Goal: Information Seeking & Learning: Learn about a topic

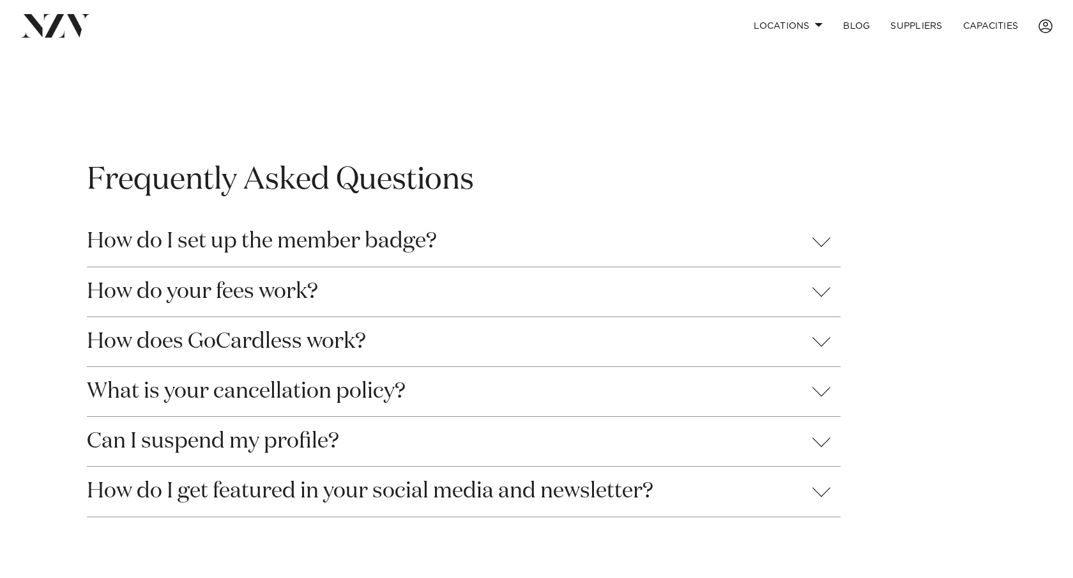
scroll to position [1209, 0]
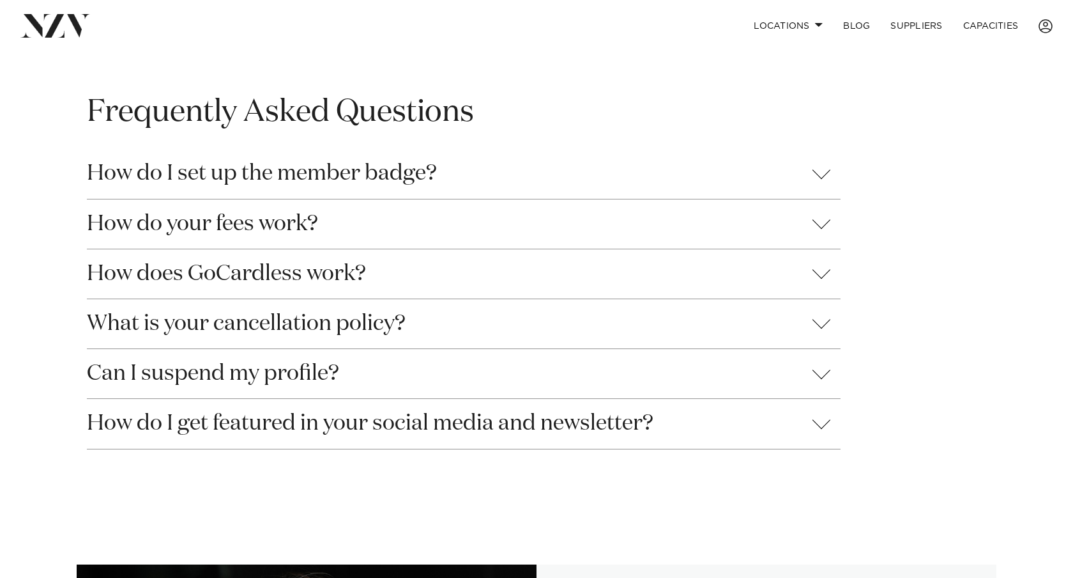
click at [443, 183] on button "How do I set up the member badge?" at bounding box center [464, 173] width 754 height 49
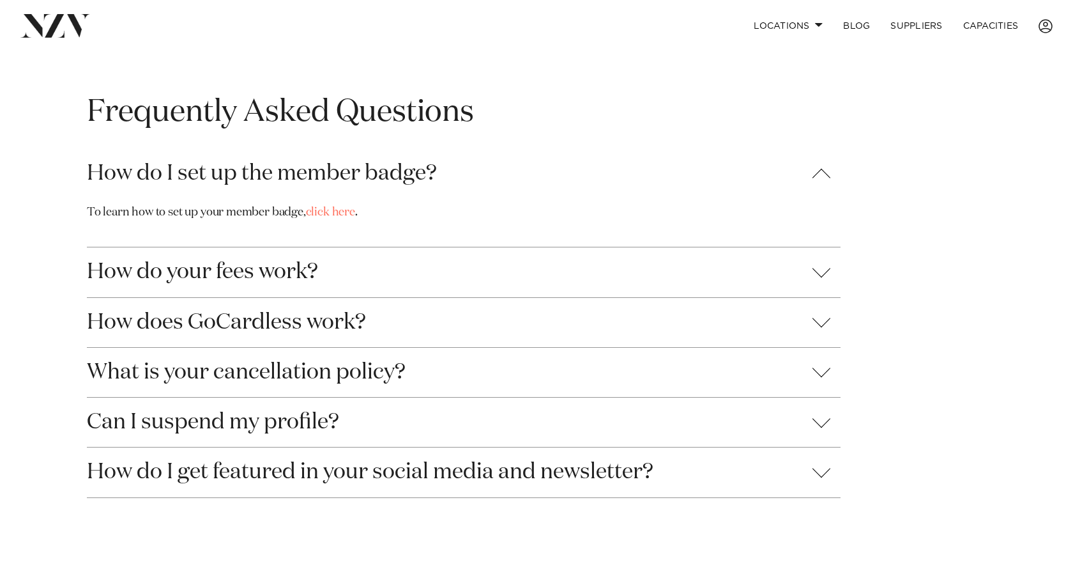
click at [574, 282] on button "How do your fees work?" at bounding box center [464, 271] width 754 height 49
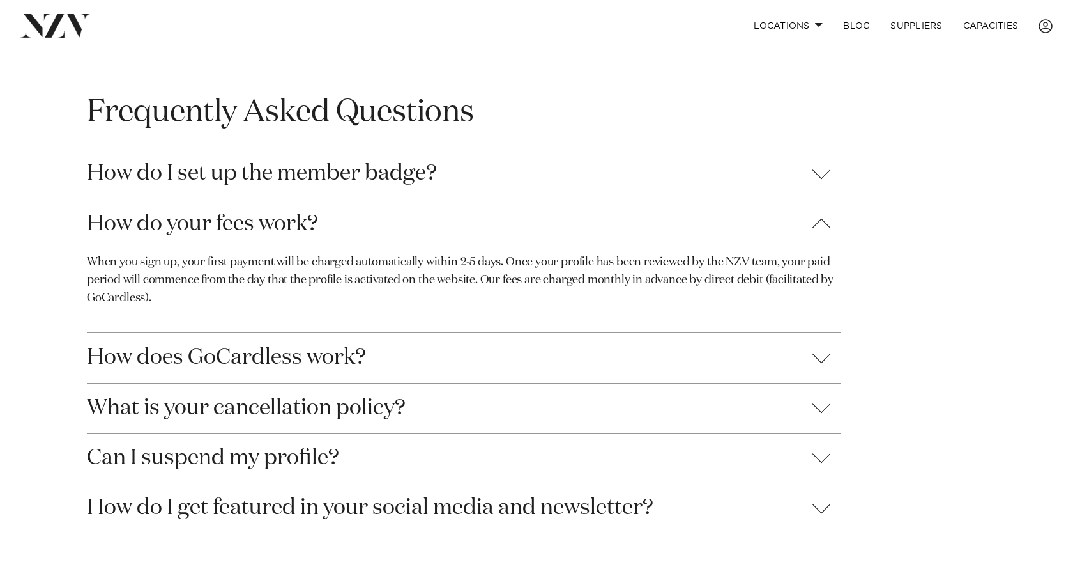
click at [342, 342] on button "How does GoCardless work?" at bounding box center [464, 357] width 754 height 49
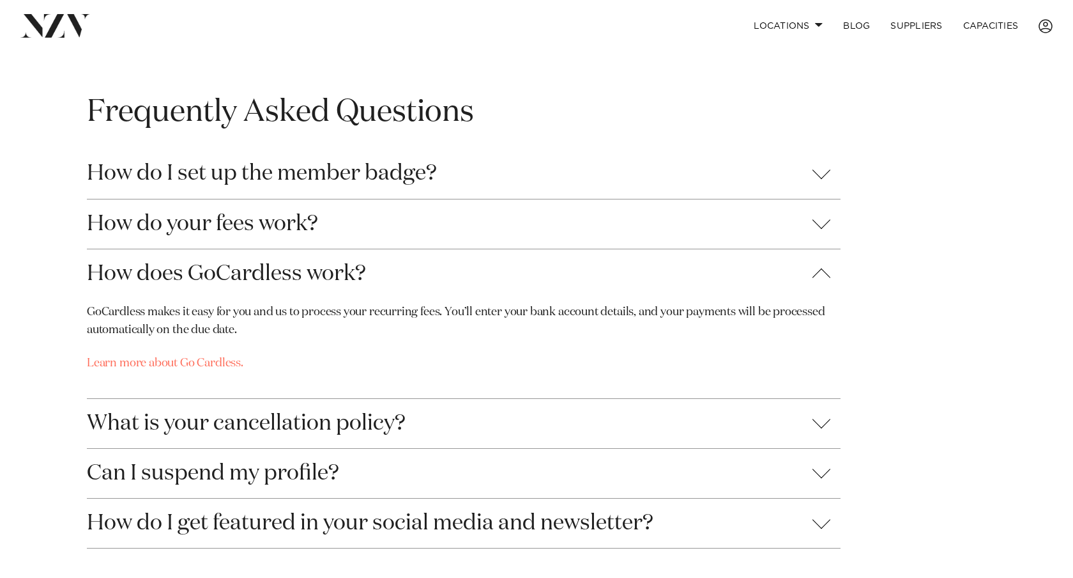
click at [434, 283] on button "How does GoCardless work?" at bounding box center [464, 273] width 754 height 49
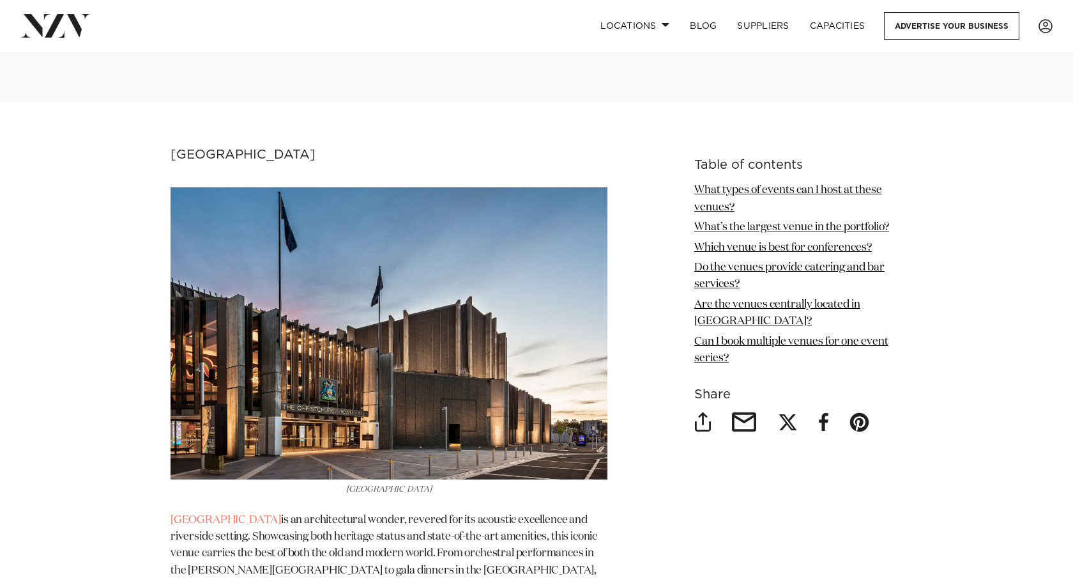
scroll to position [1811, 0]
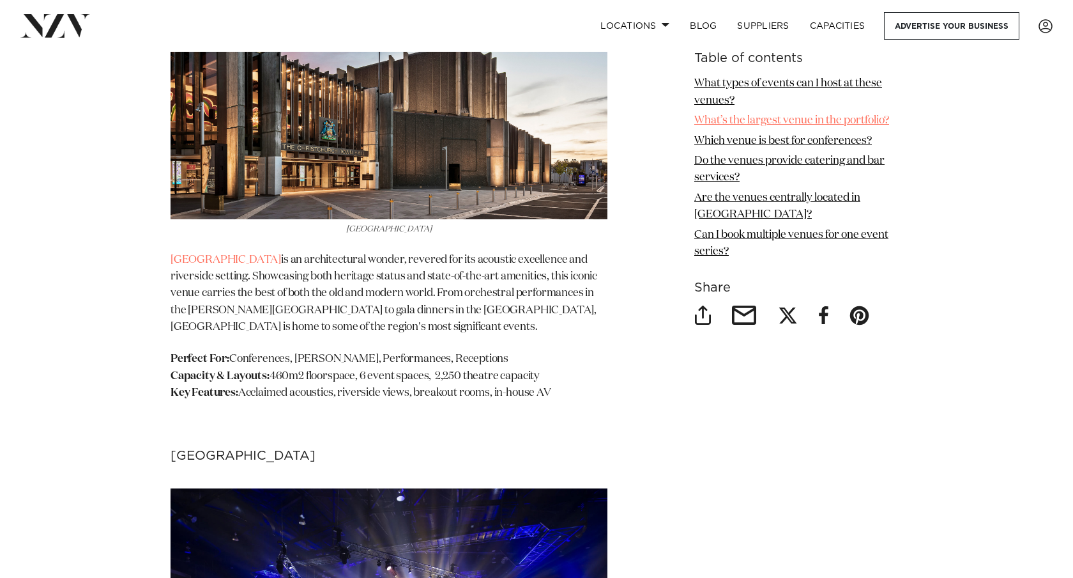
click at [769, 123] on link "What’s the largest venue in the portfolio?" at bounding box center [791, 120] width 195 height 11
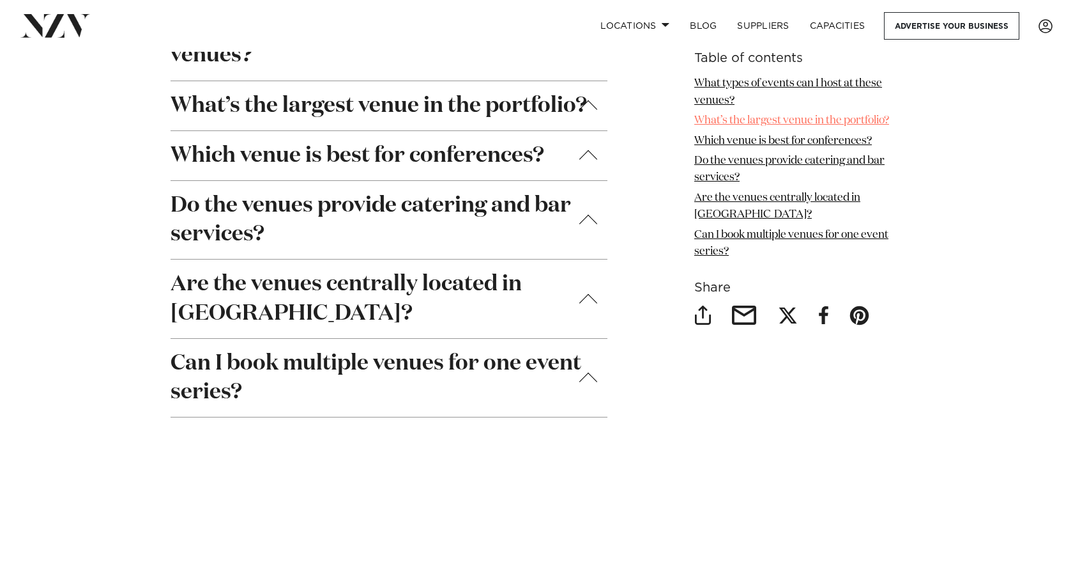
scroll to position [4552, 0]
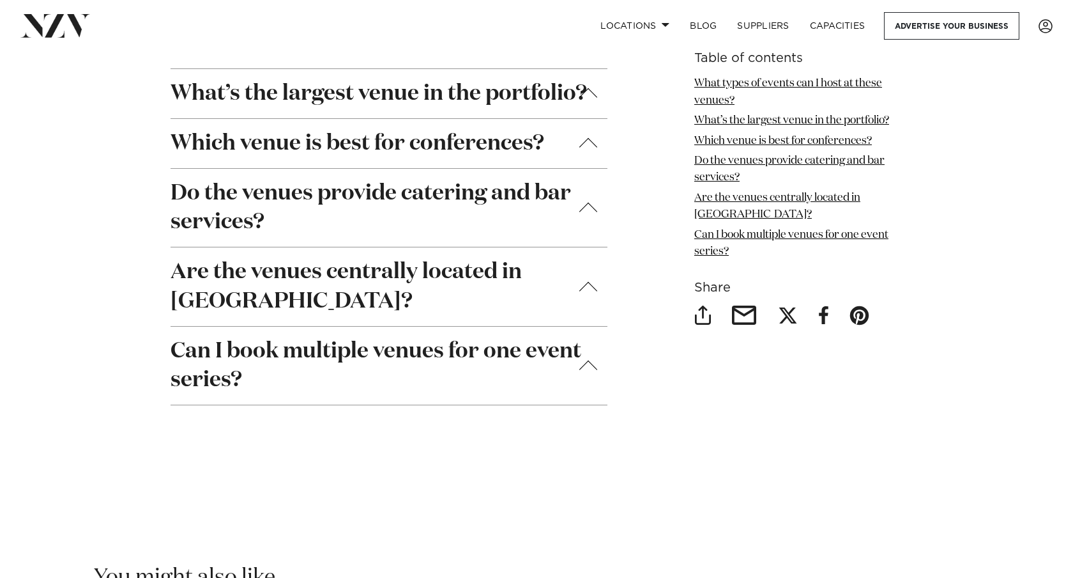
click at [494, 79] on strong "What’s the largest venue in the portfolio?" at bounding box center [379, 93] width 417 height 29
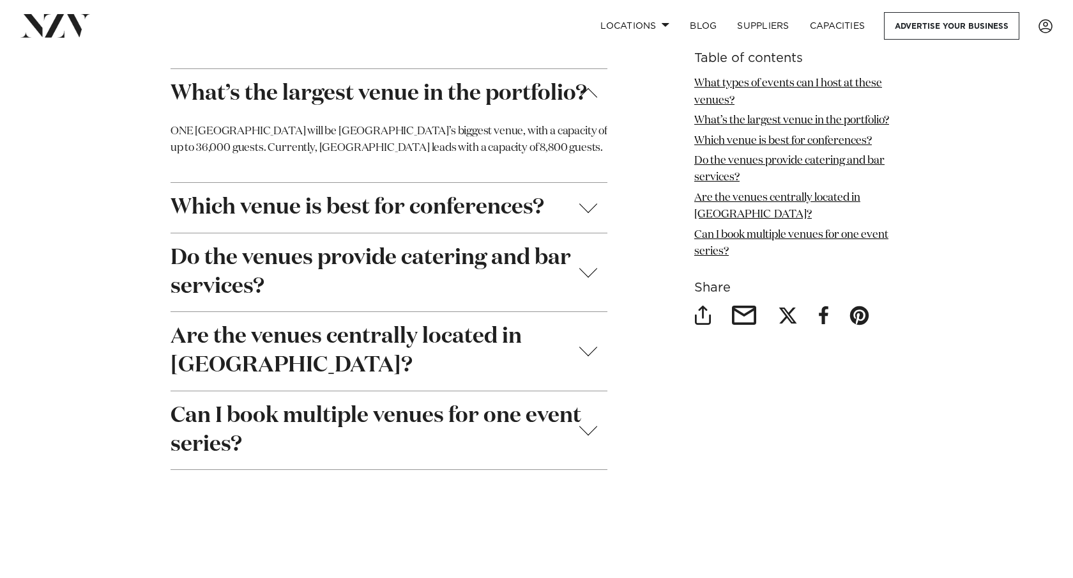
click at [494, 79] on strong "What’s the largest venue in the portfolio?" at bounding box center [379, 93] width 417 height 29
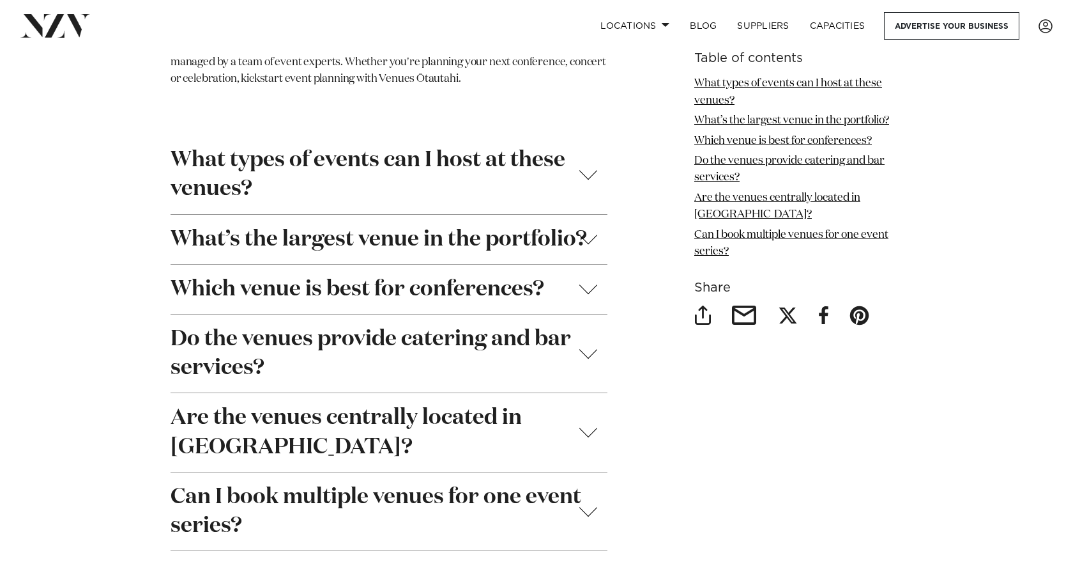
scroll to position [4426, 0]
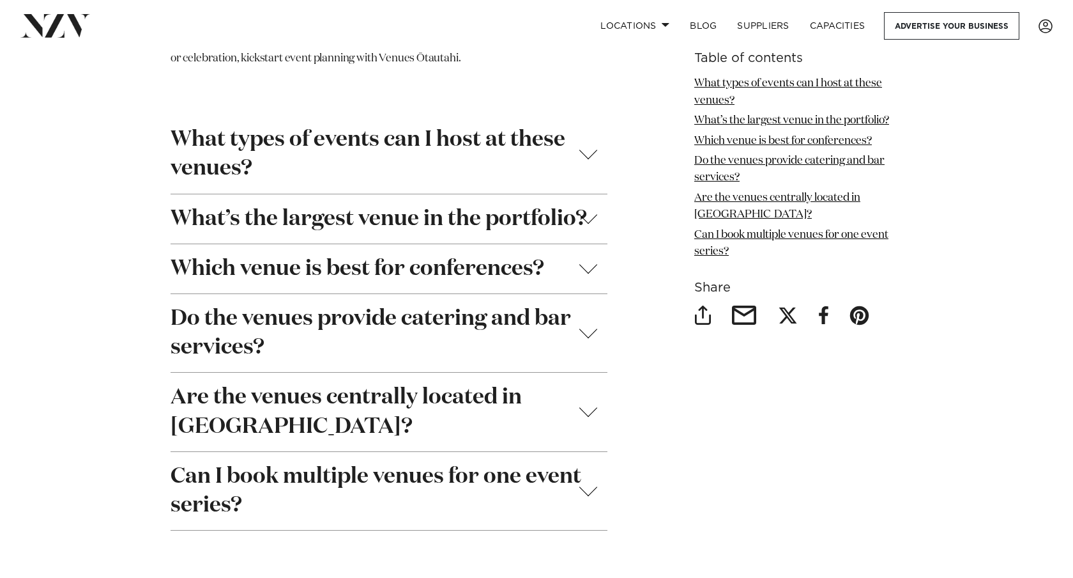
click at [275, 372] on button "Are the venues centrally located in Christchurch?" at bounding box center [389, 411] width 437 height 78
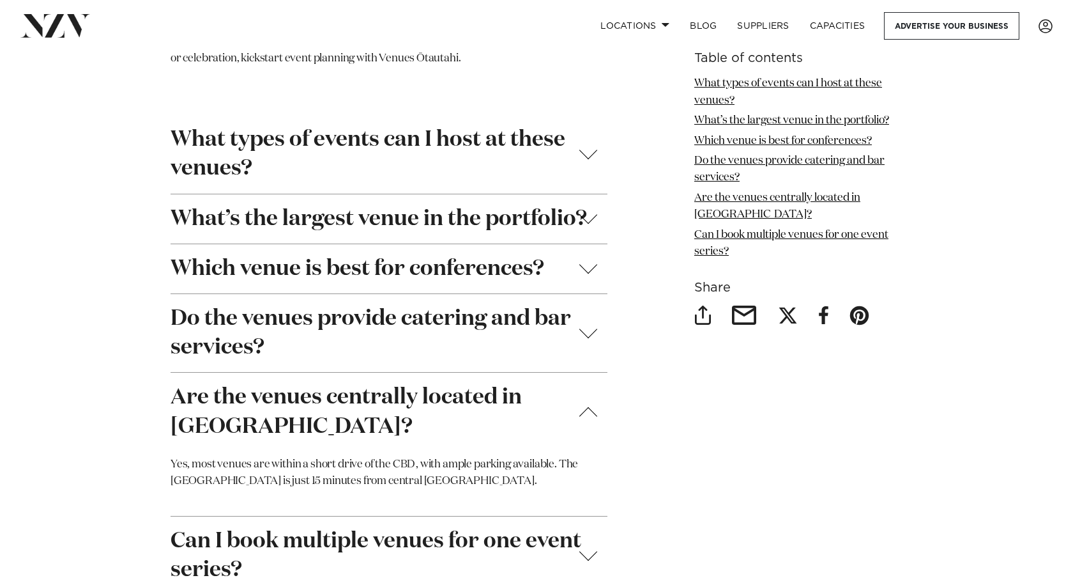
click at [278, 333] on strong "Do the venues provide catering and bar services?" at bounding box center [389, 332] width 437 height 57
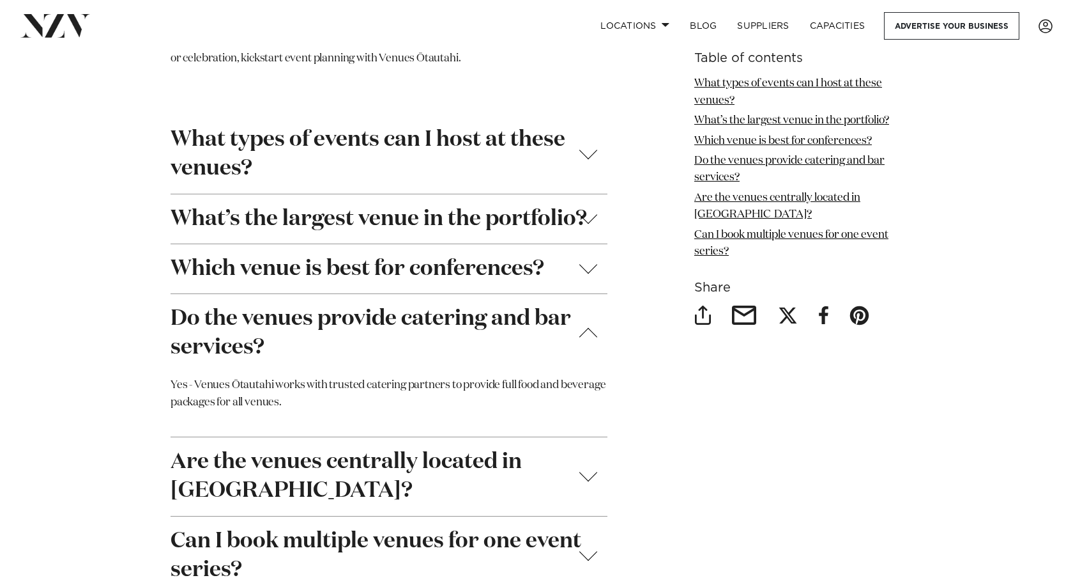
click at [295, 276] on div "Which venue is best for conferences? Christchurch Town Hall and the Air Force M…" at bounding box center [389, 269] width 437 height 50
click at [303, 268] on button "Which venue is best for conferences?" at bounding box center [389, 268] width 437 height 49
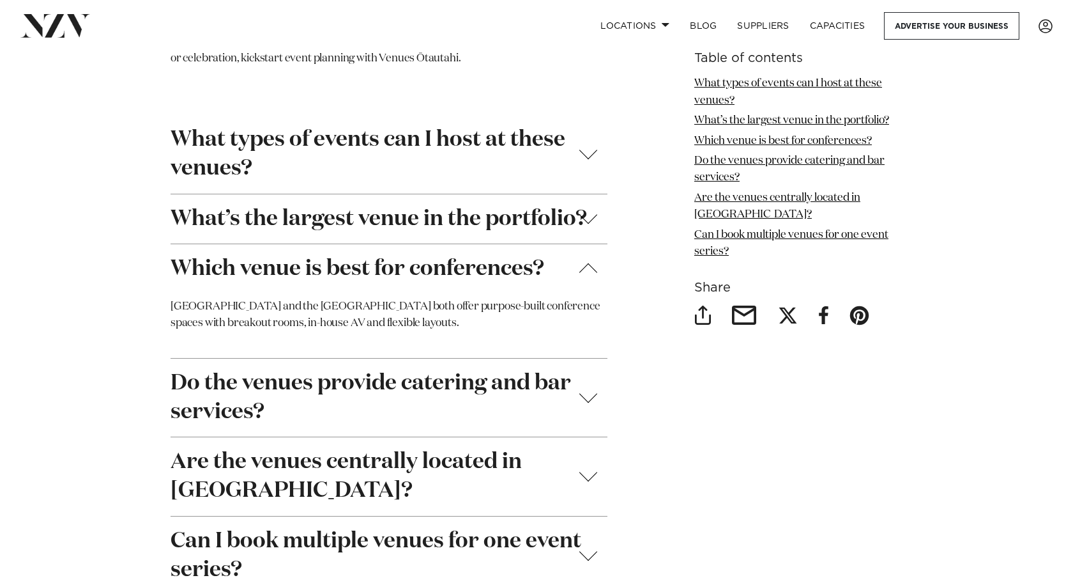
click at [311, 217] on button "What’s the largest venue in the portfolio?" at bounding box center [389, 218] width 437 height 49
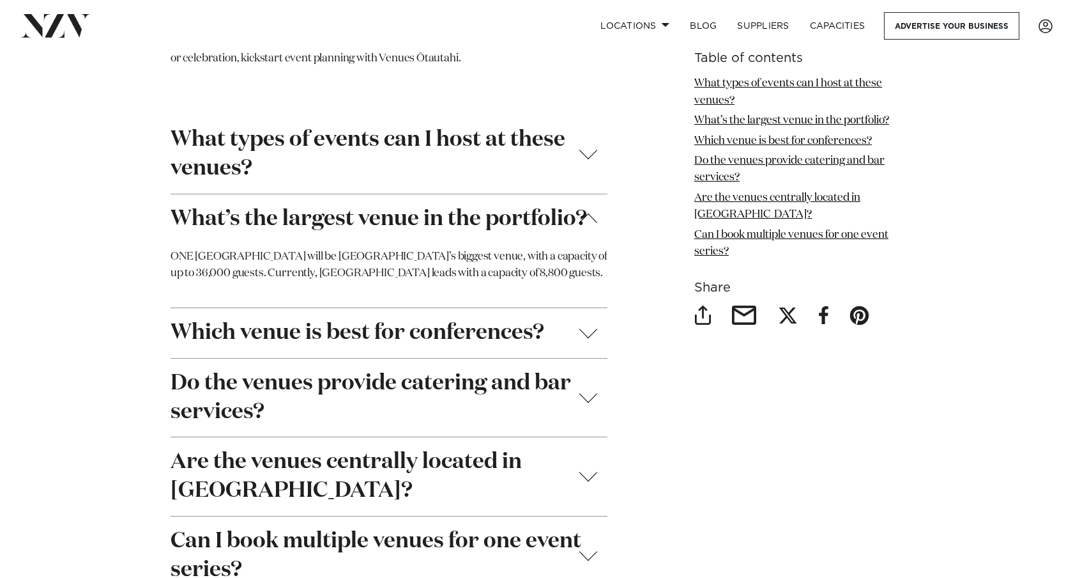
click at [330, 142] on strong "What types of events can I host at these venues?" at bounding box center [389, 153] width 437 height 57
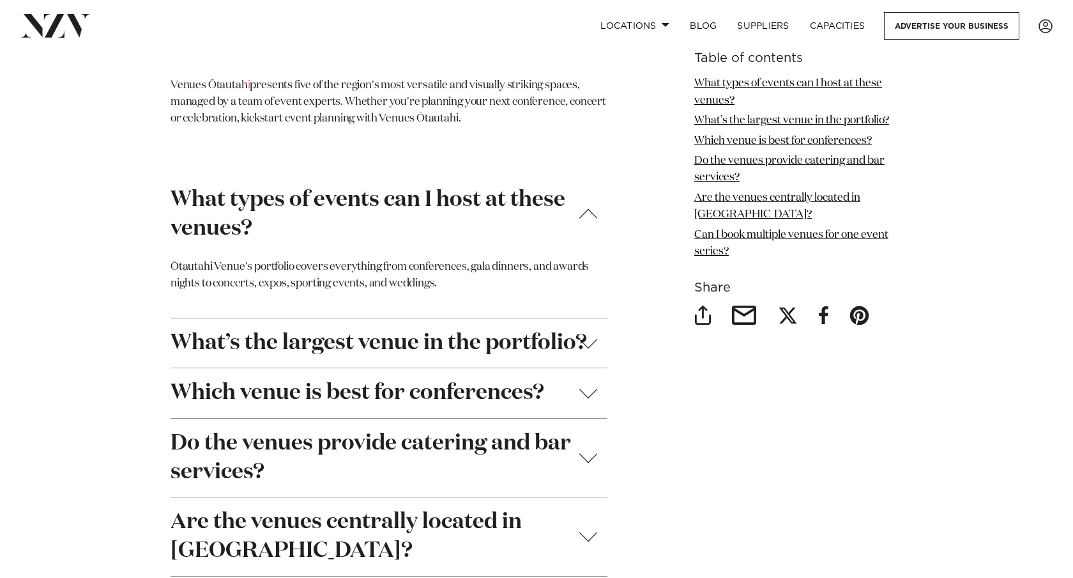
scroll to position [4320, 0]
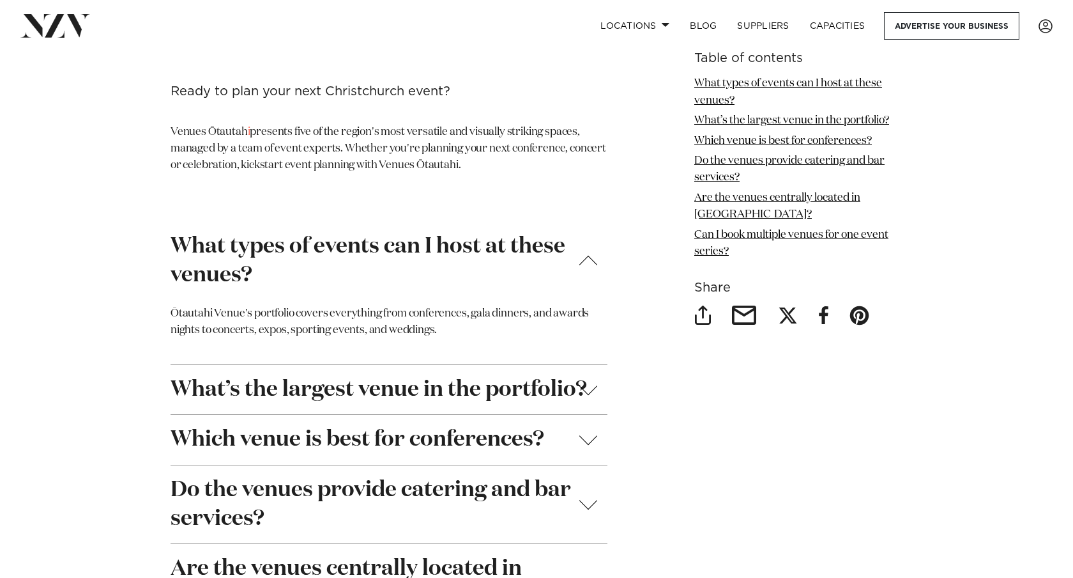
click at [216, 276] on button "What types of events can I host at these venues?" at bounding box center [389, 261] width 437 height 78
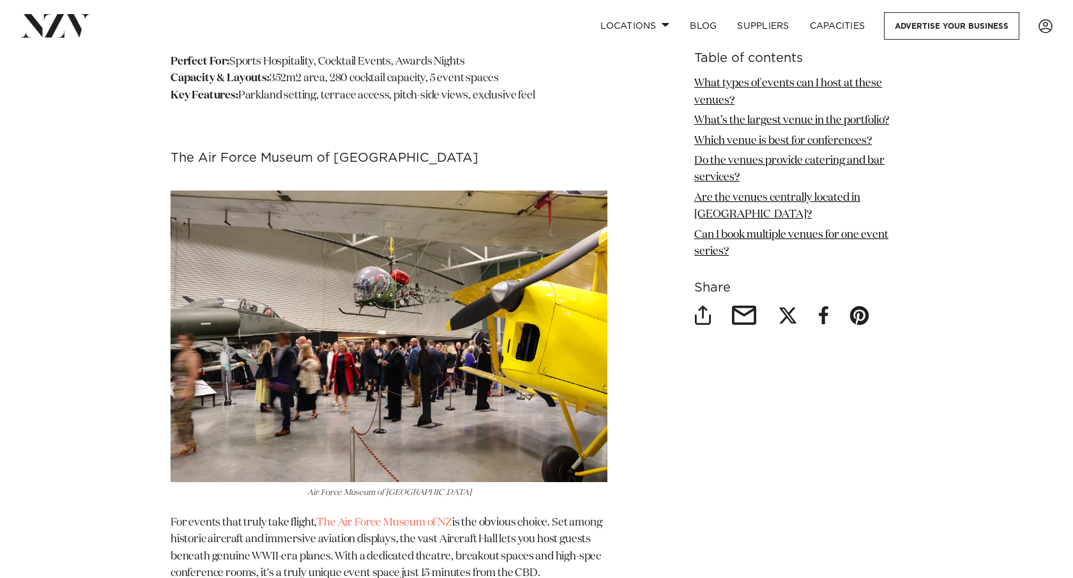
scroll to position [3690, 0]
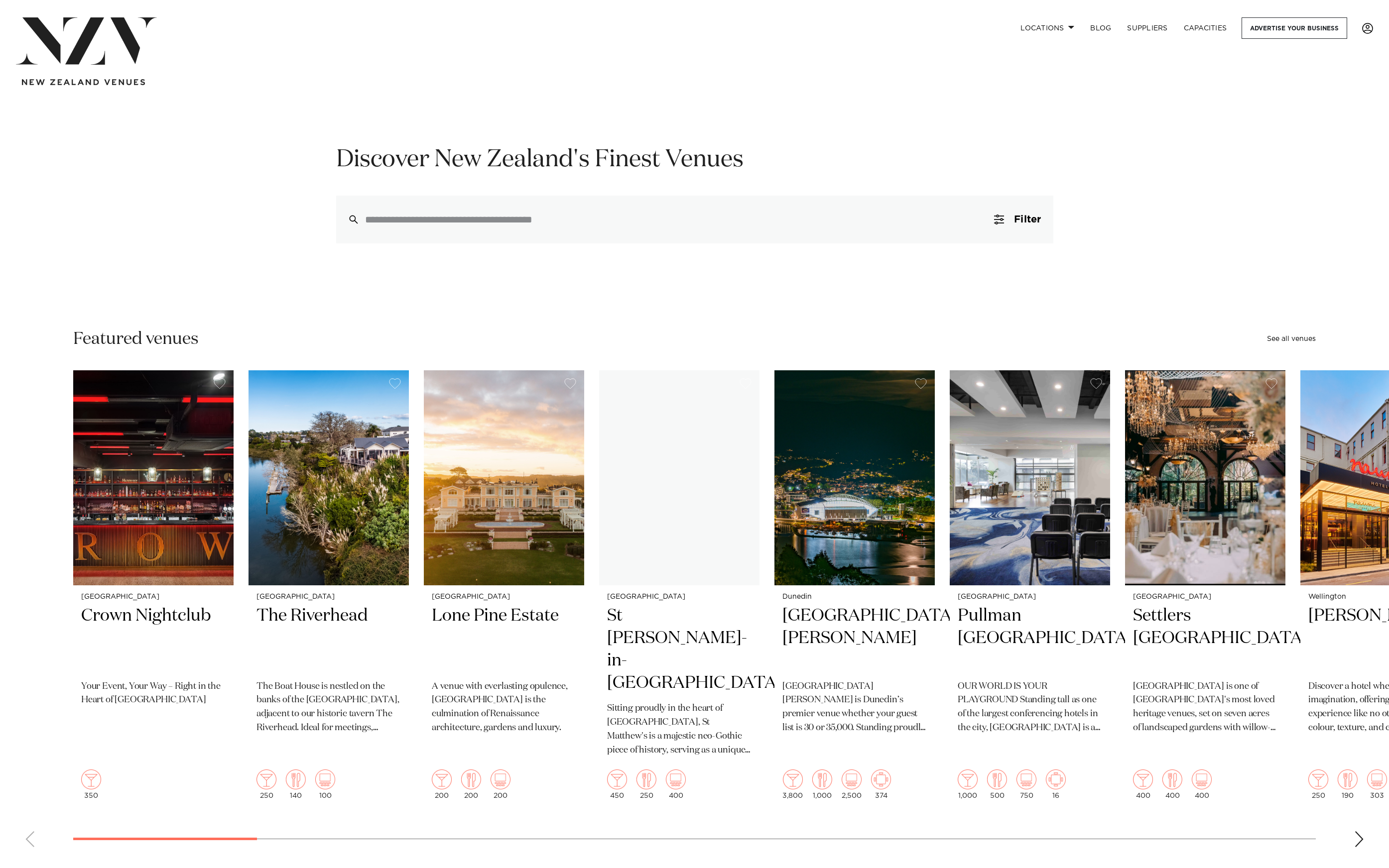
click at [1366, 26] on span at bounding box center [1367, 28] width 11 height 11
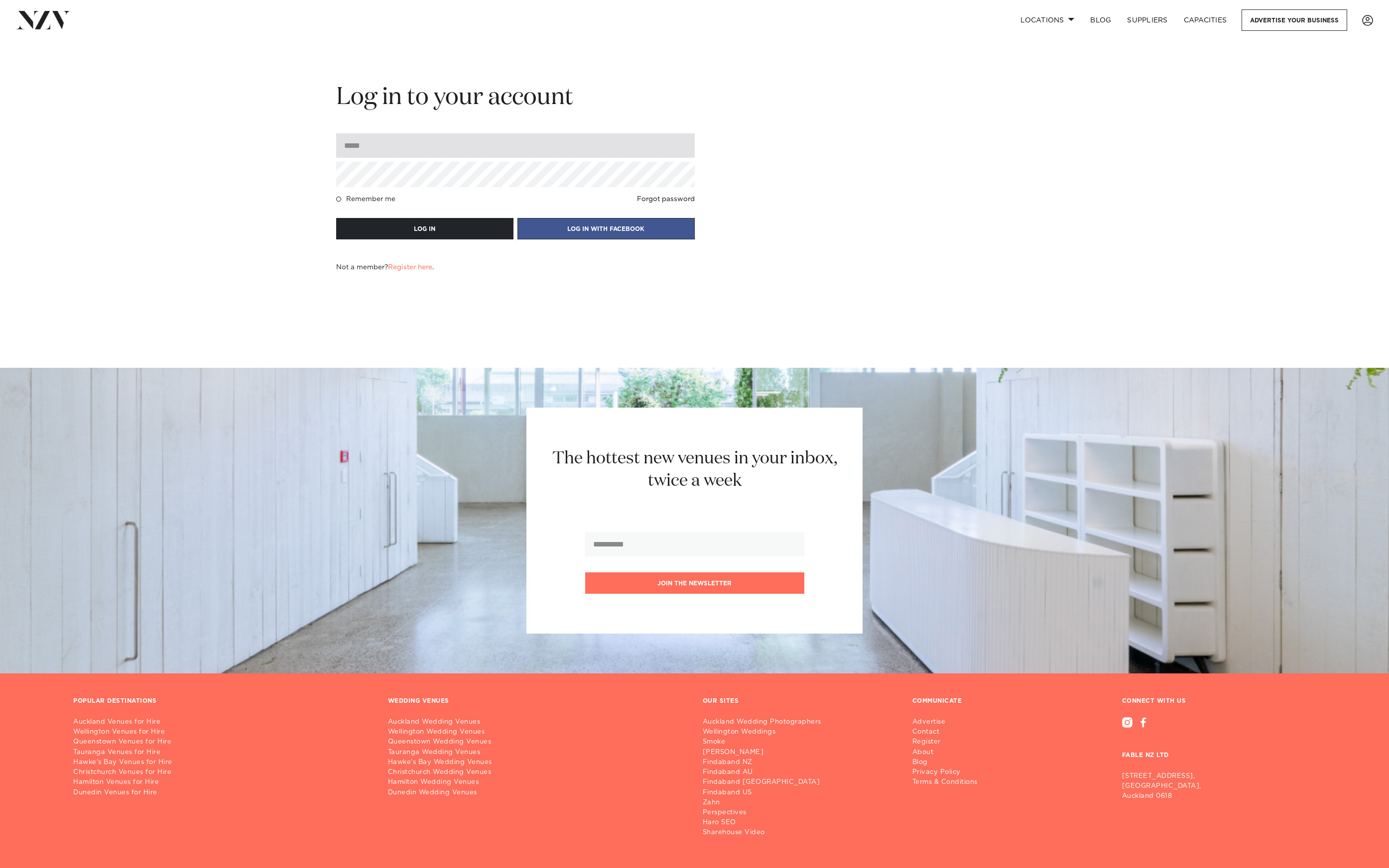
click at [431, 145] on input "email" at bounding box center [515, 145] width 359 height 24
type input "**********"
click at [336, 218] on button "LOG IN" at bounding box center [424, 228] width 177 height 21
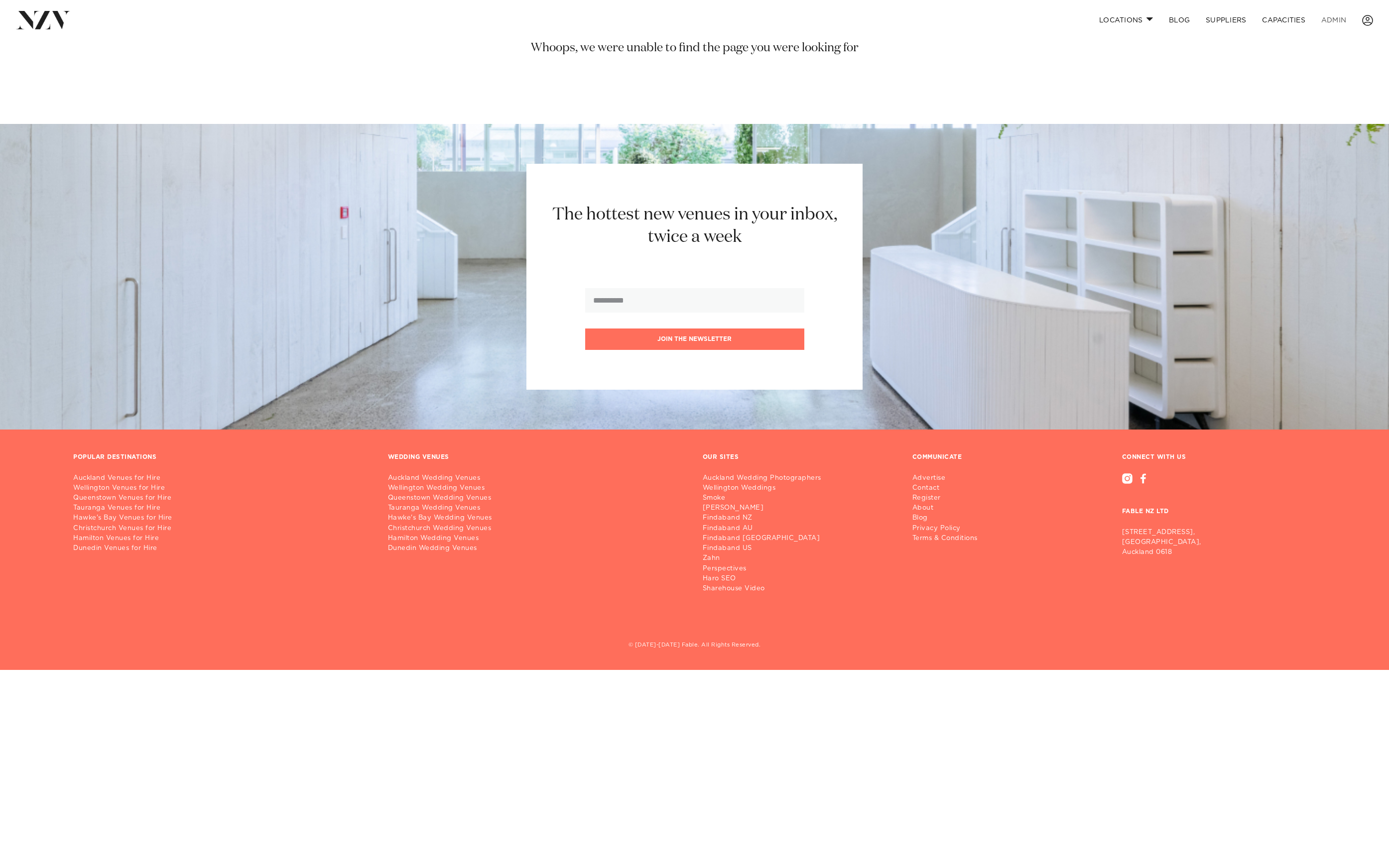
click at [1341, 18] on link "ADMIN" at bounding box center [1334, 19] width 41 height 21
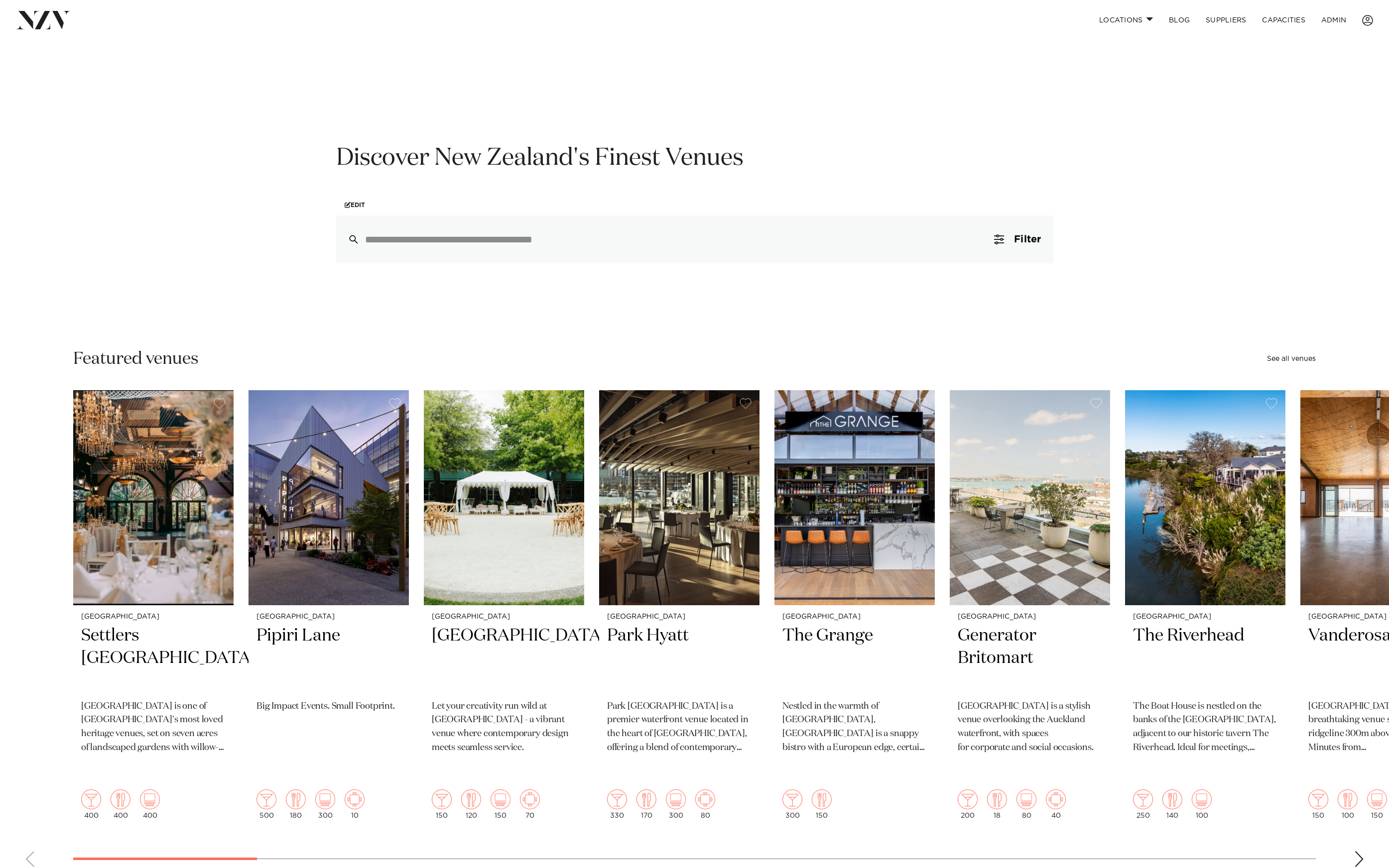
scroll to position [2, 0]
click at [1324, 19] on link "ADMIN" at bounding box center [1334, 19] width 41 height 21
click at [1330, 19] on link "ADMIN" at bounding box center [1334, 19] width 41 height 21
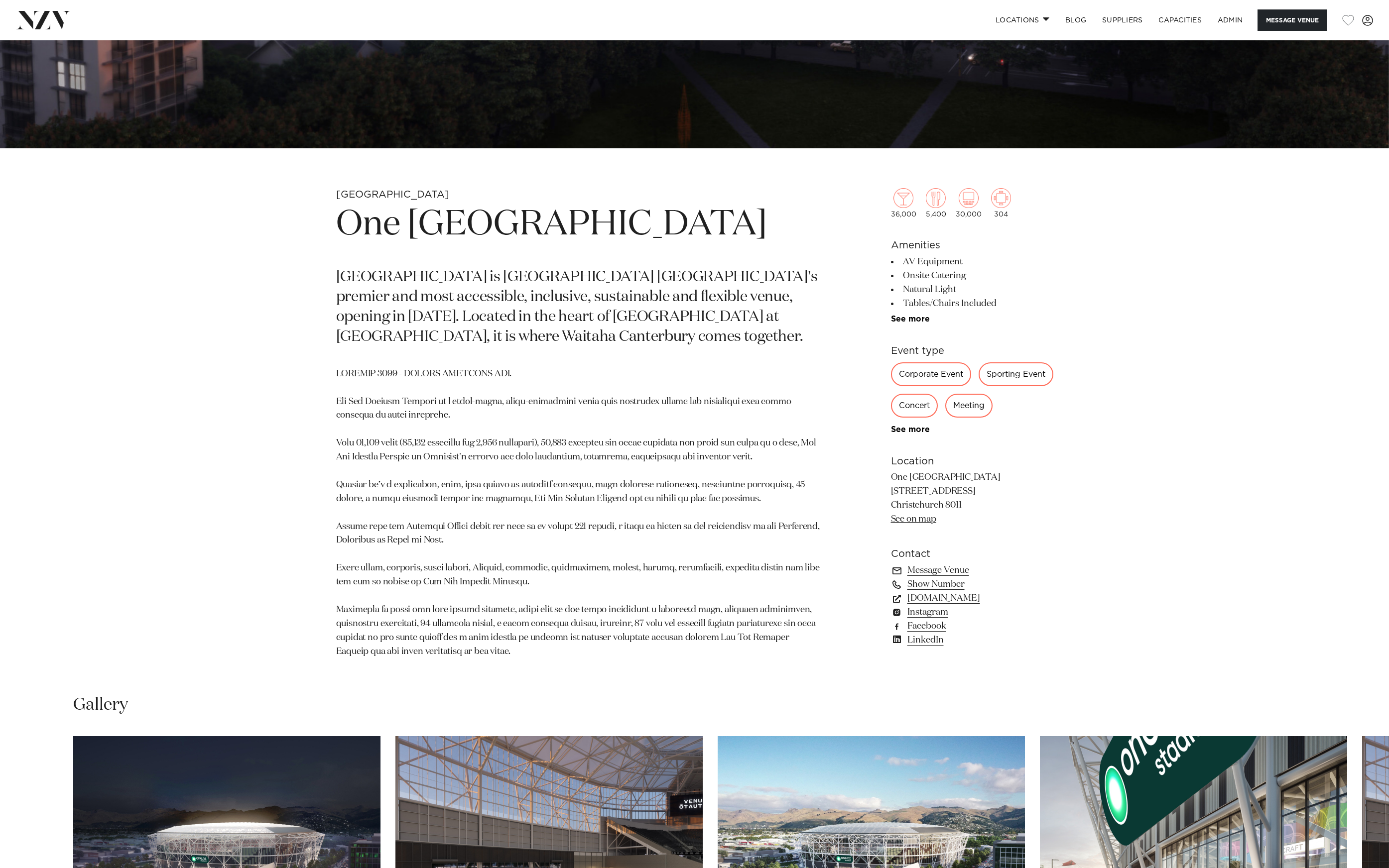
scroll to position [544, 0]
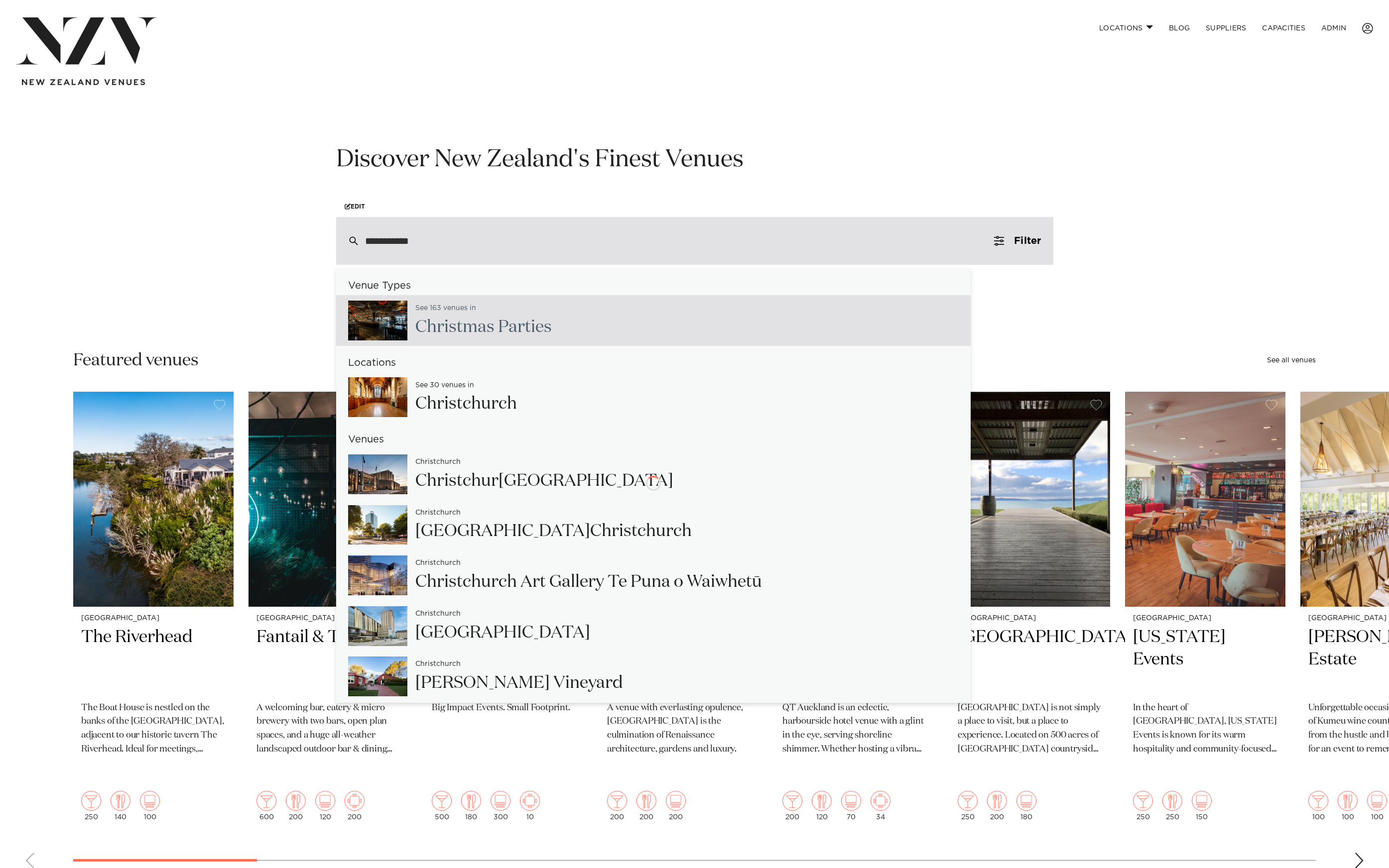
type input "**********"
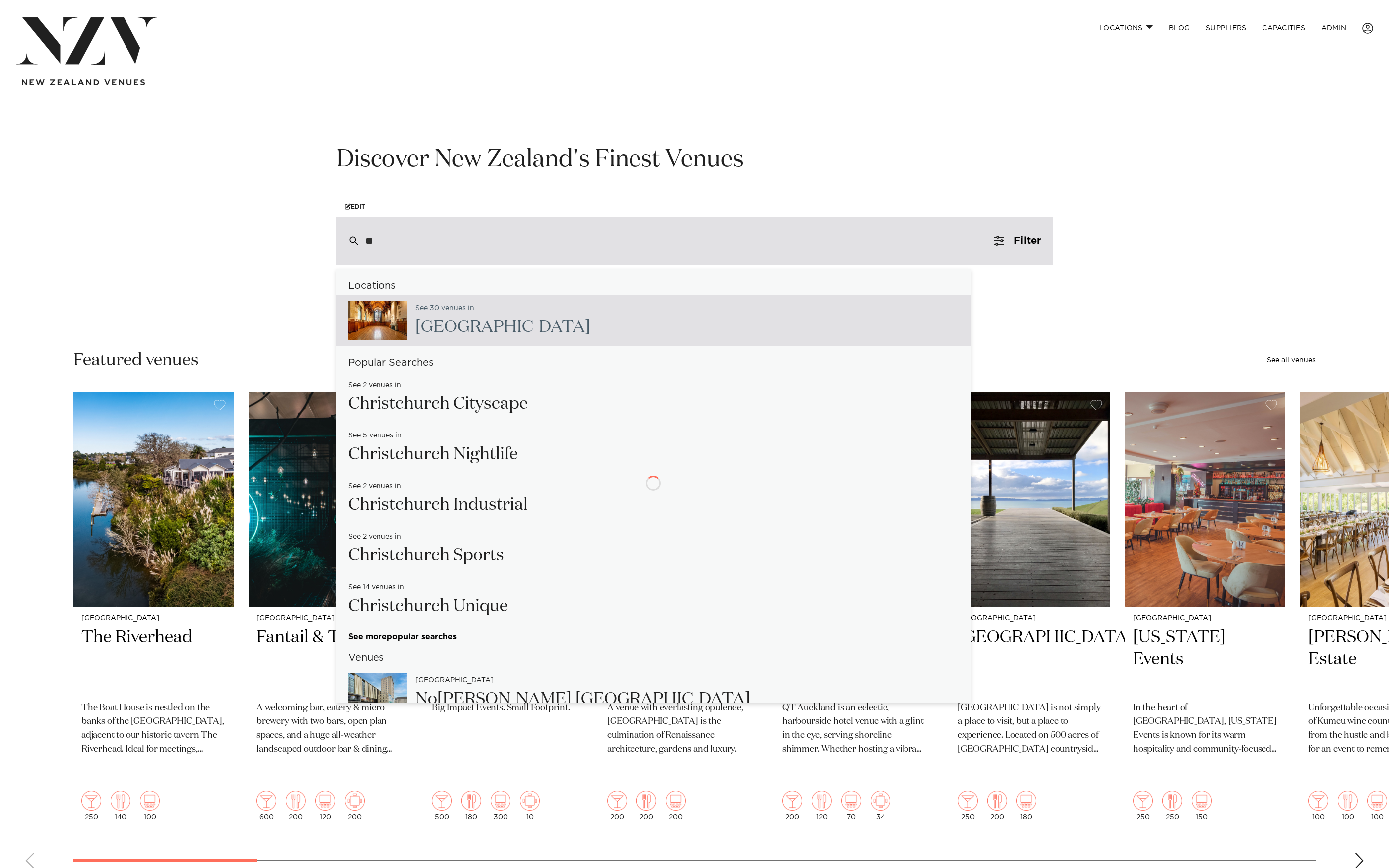
type input "***"
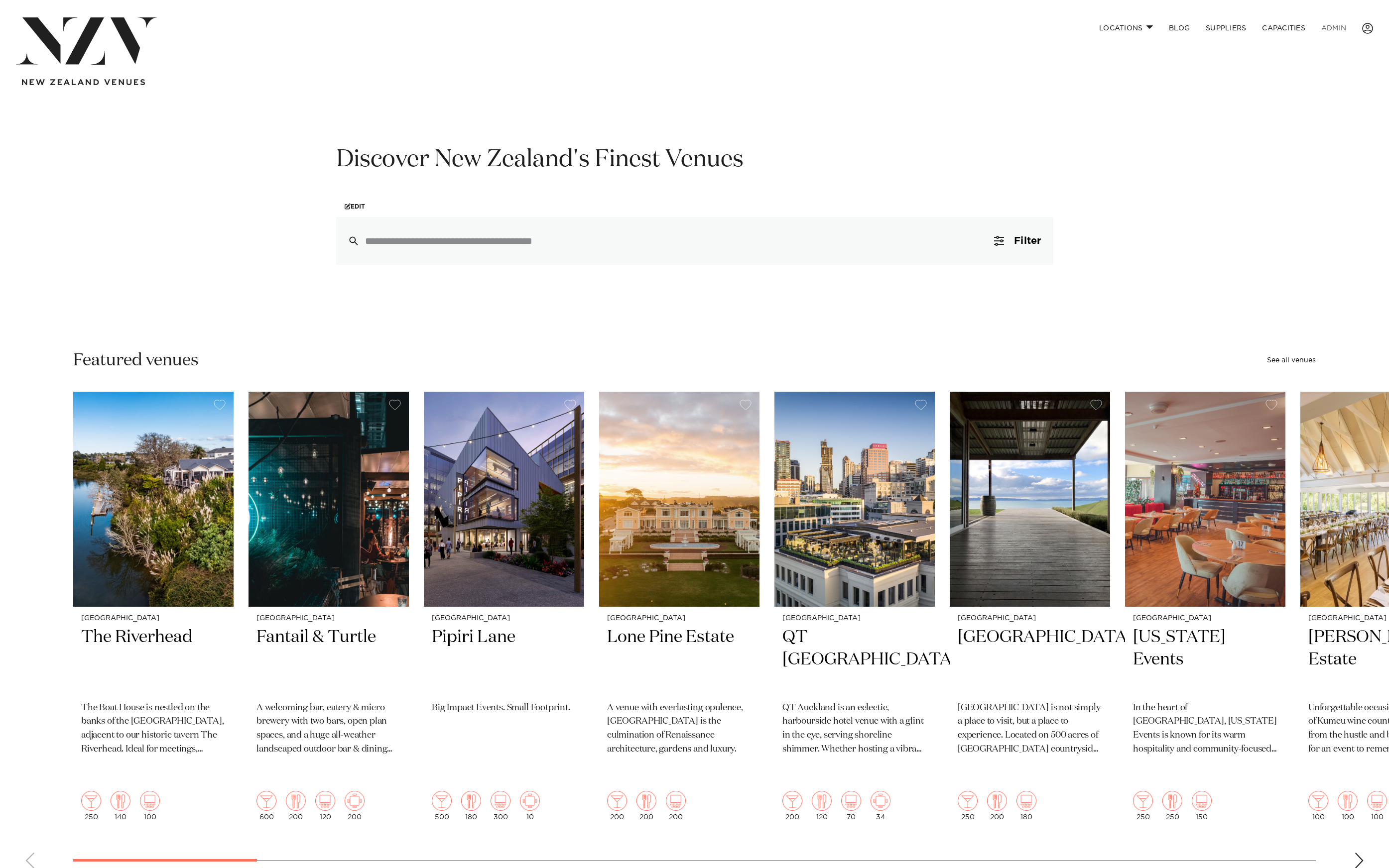
click at [1339, 27] on link "ADMIN" at bounding box center [1334, 27] width 41 height 21
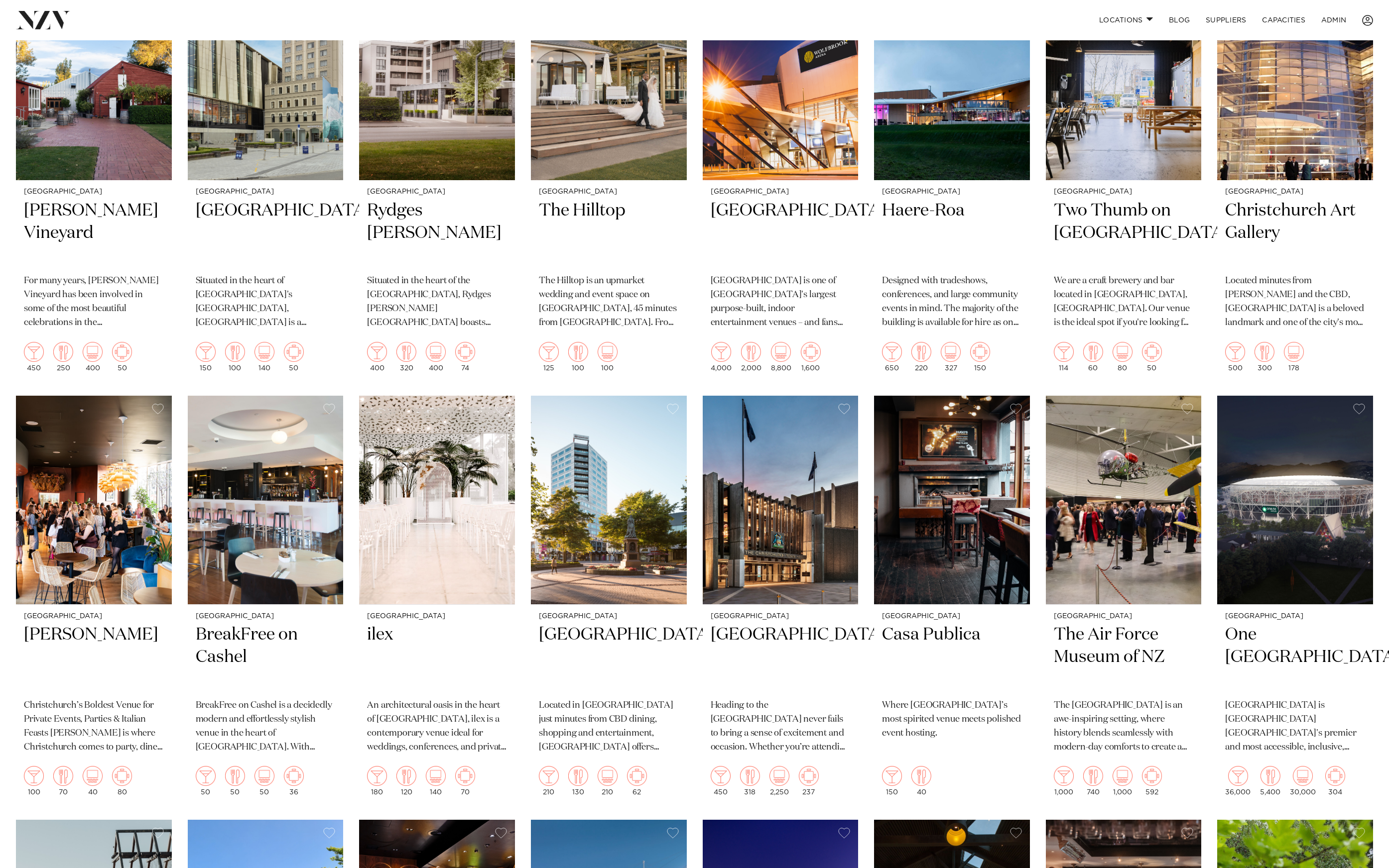
scroll to position [475, 0]
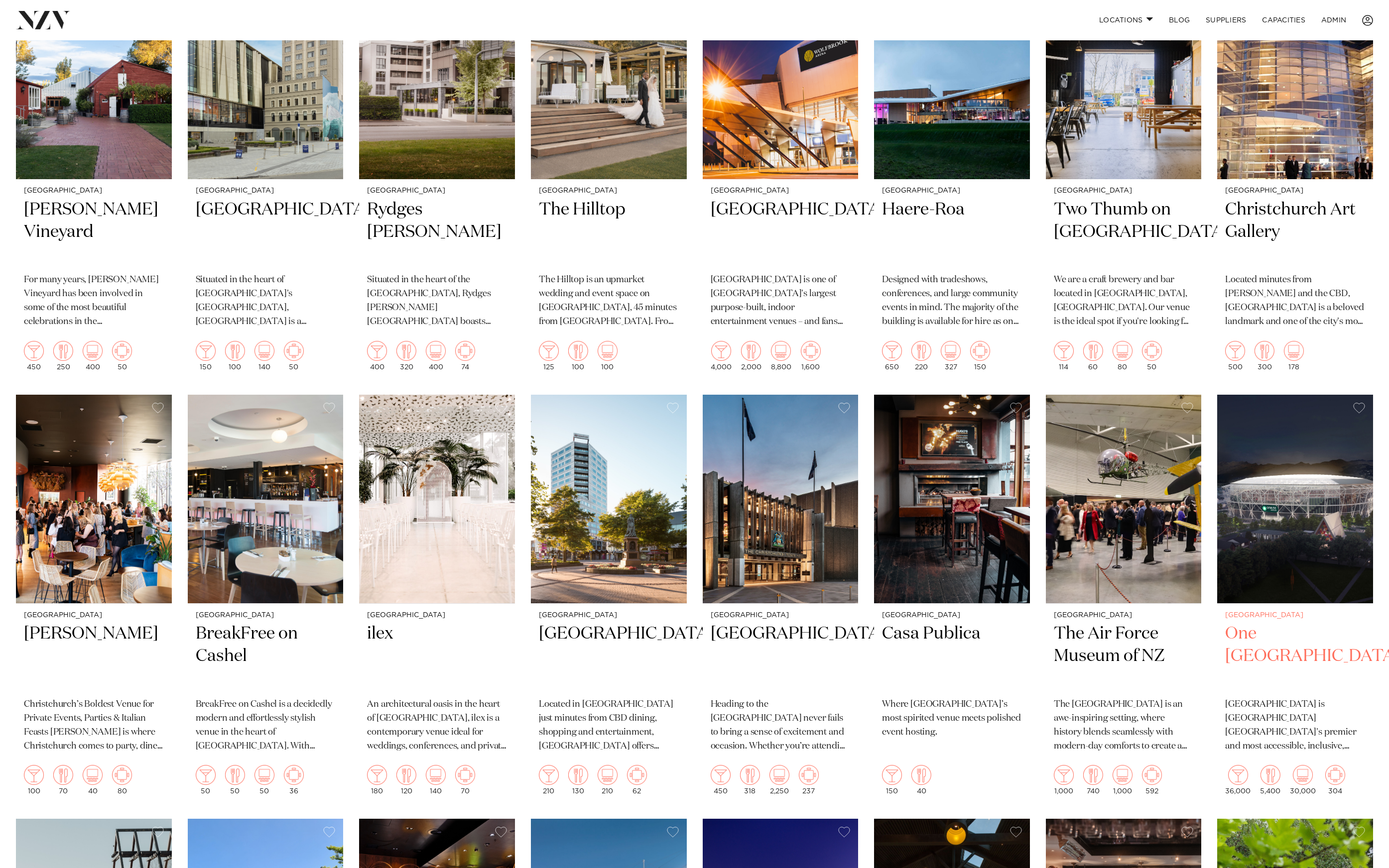
click at [1255, 471] on img at bounding box center [1295, 499] width 156 height 209
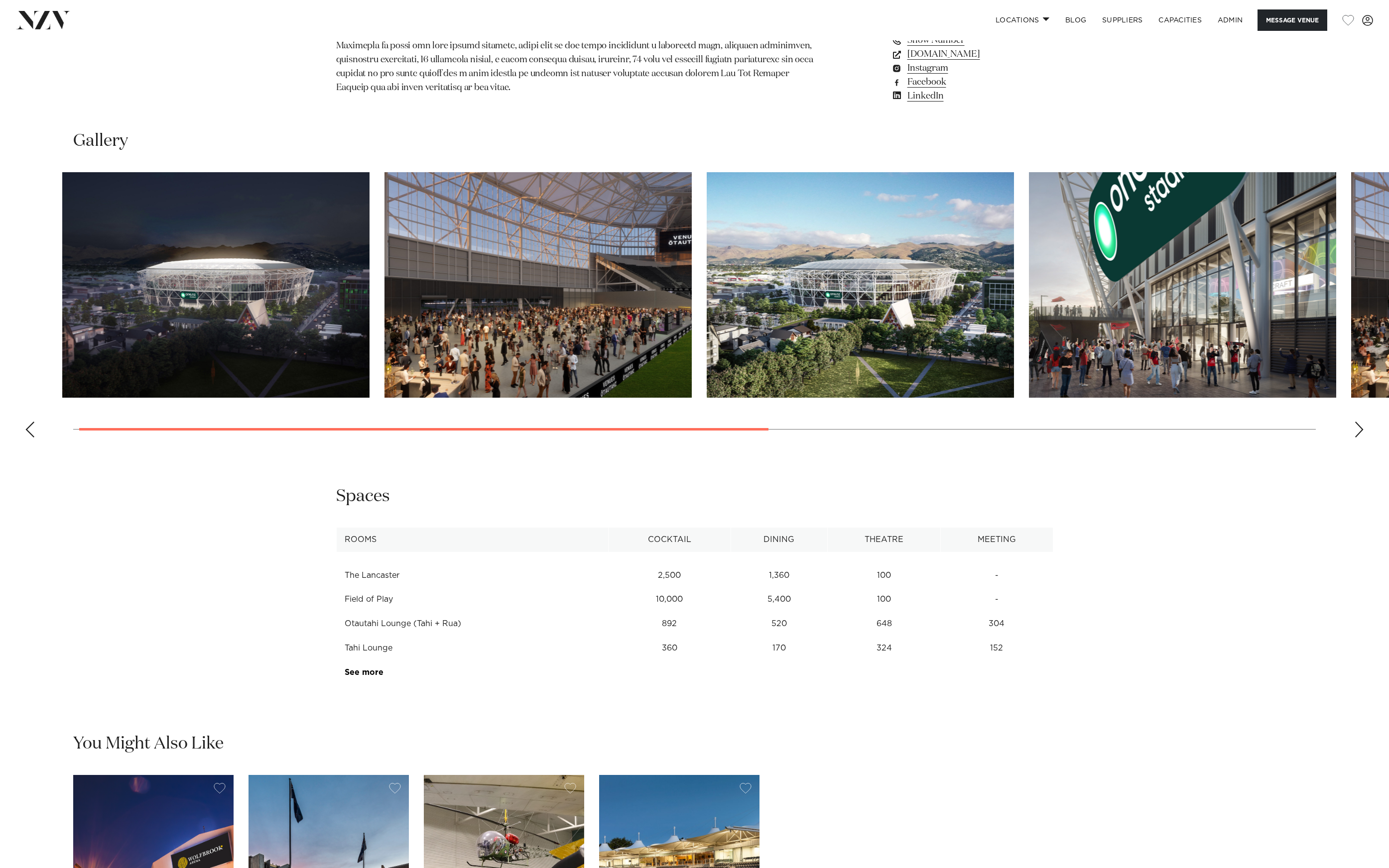
click at [384, 384] on img "2 / 7" at bounding box center [538, 284] width 307 height 225
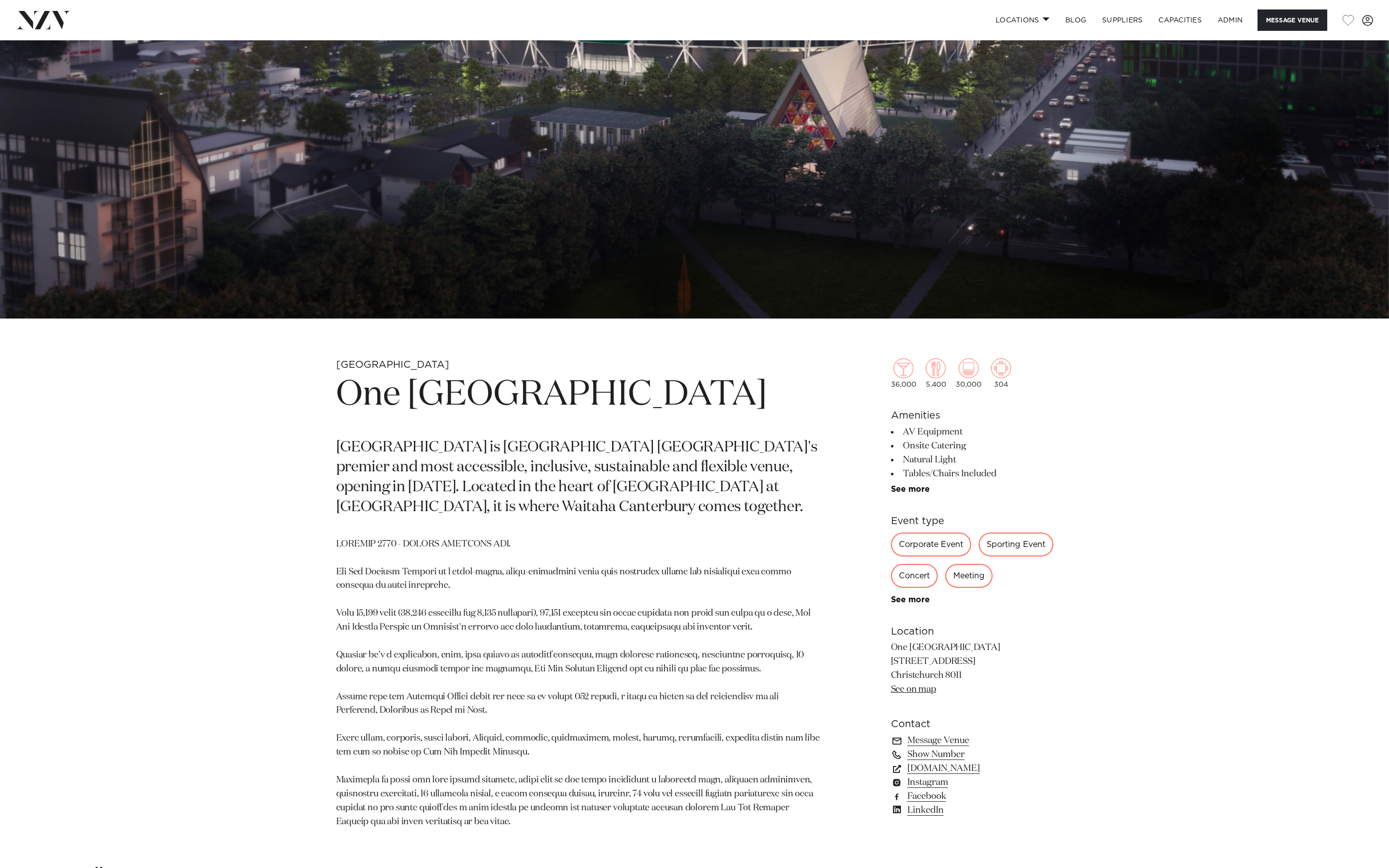
scroll to position [315, 0]
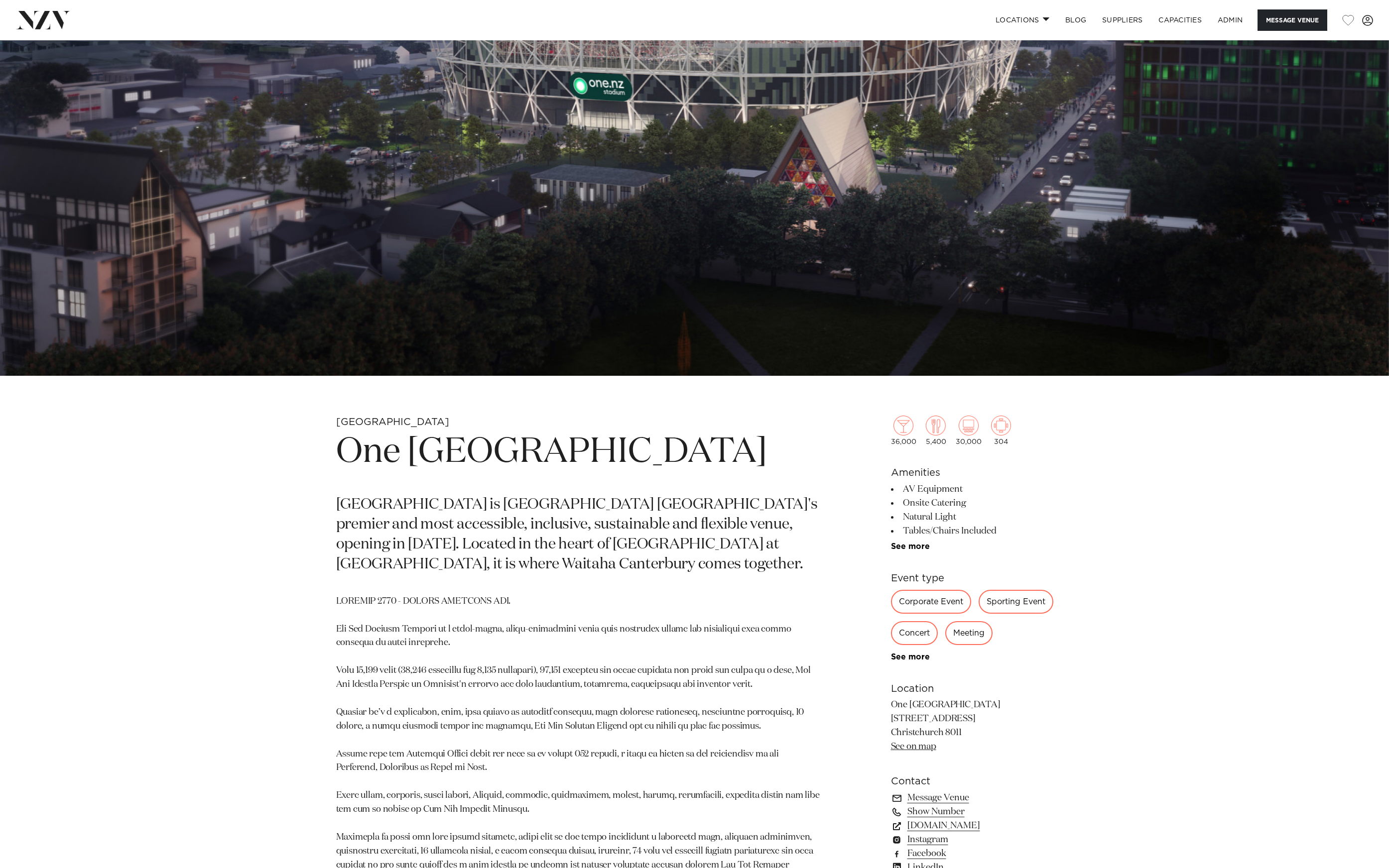
click at [38, 15] on img at bounding box center [43, 19] width 55 height 18
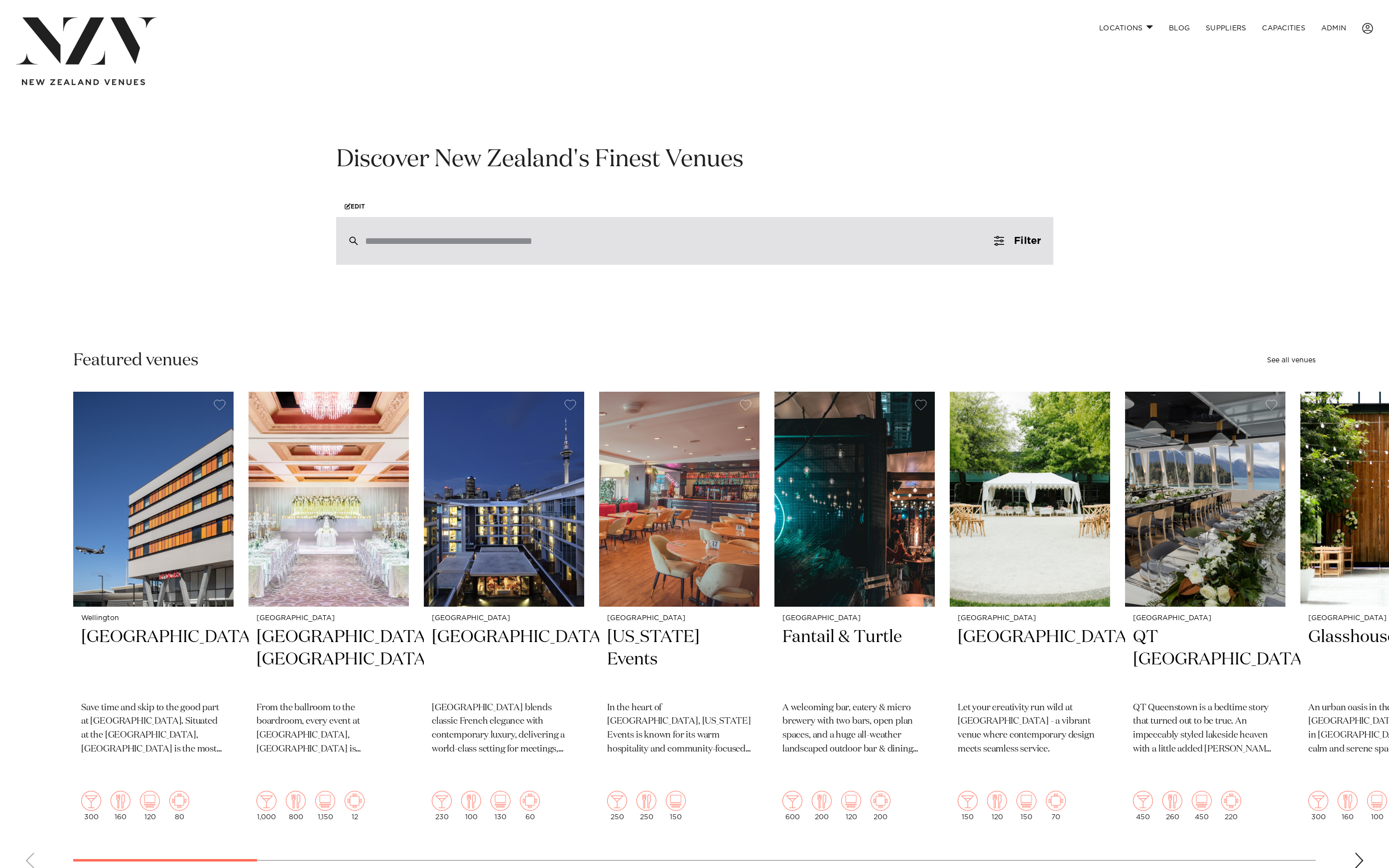
click at [480, 238] on input "search" at bounding box center [673, 241] width 617 height 11
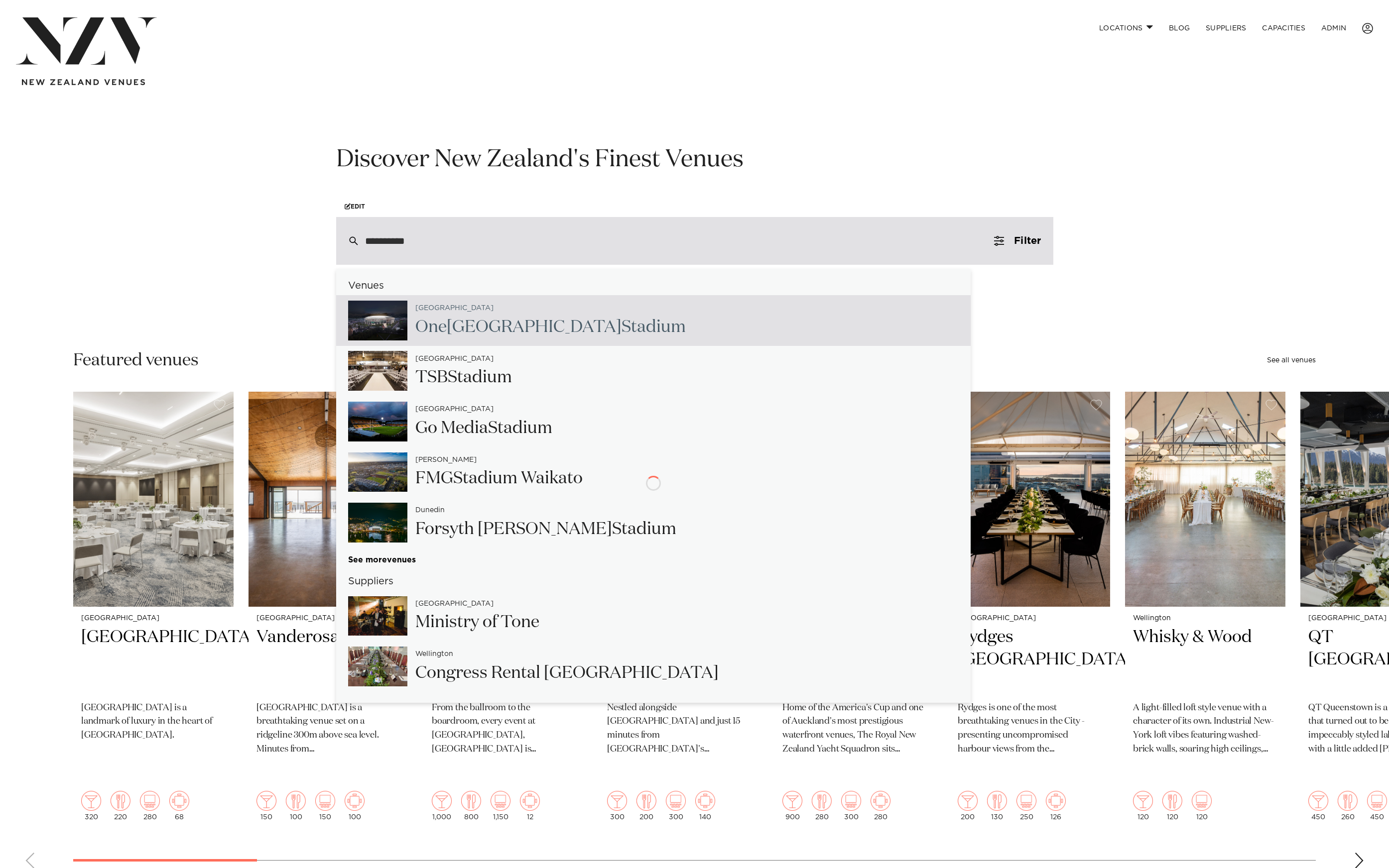
type input "**********"
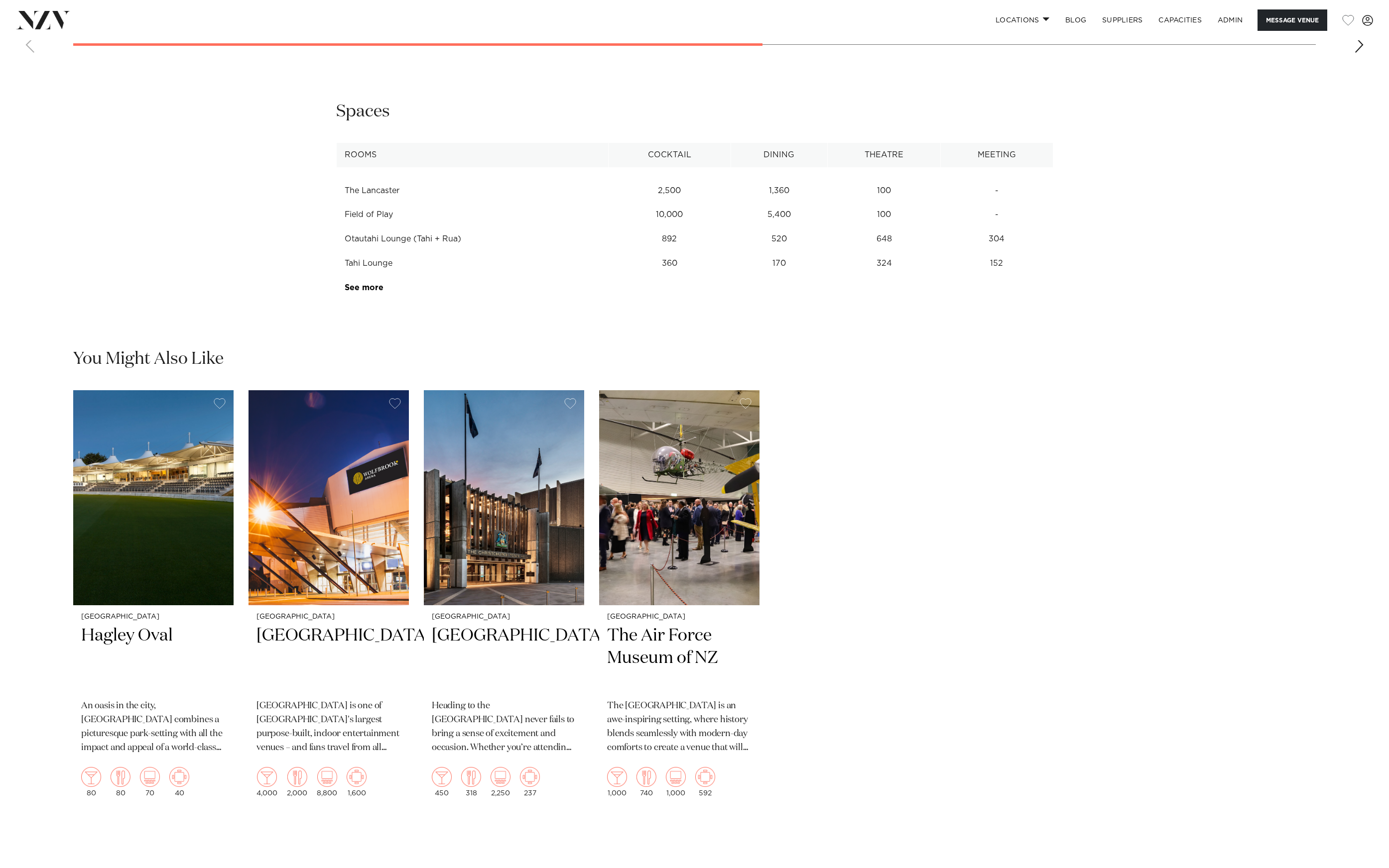
scroll to position [1463, 0]
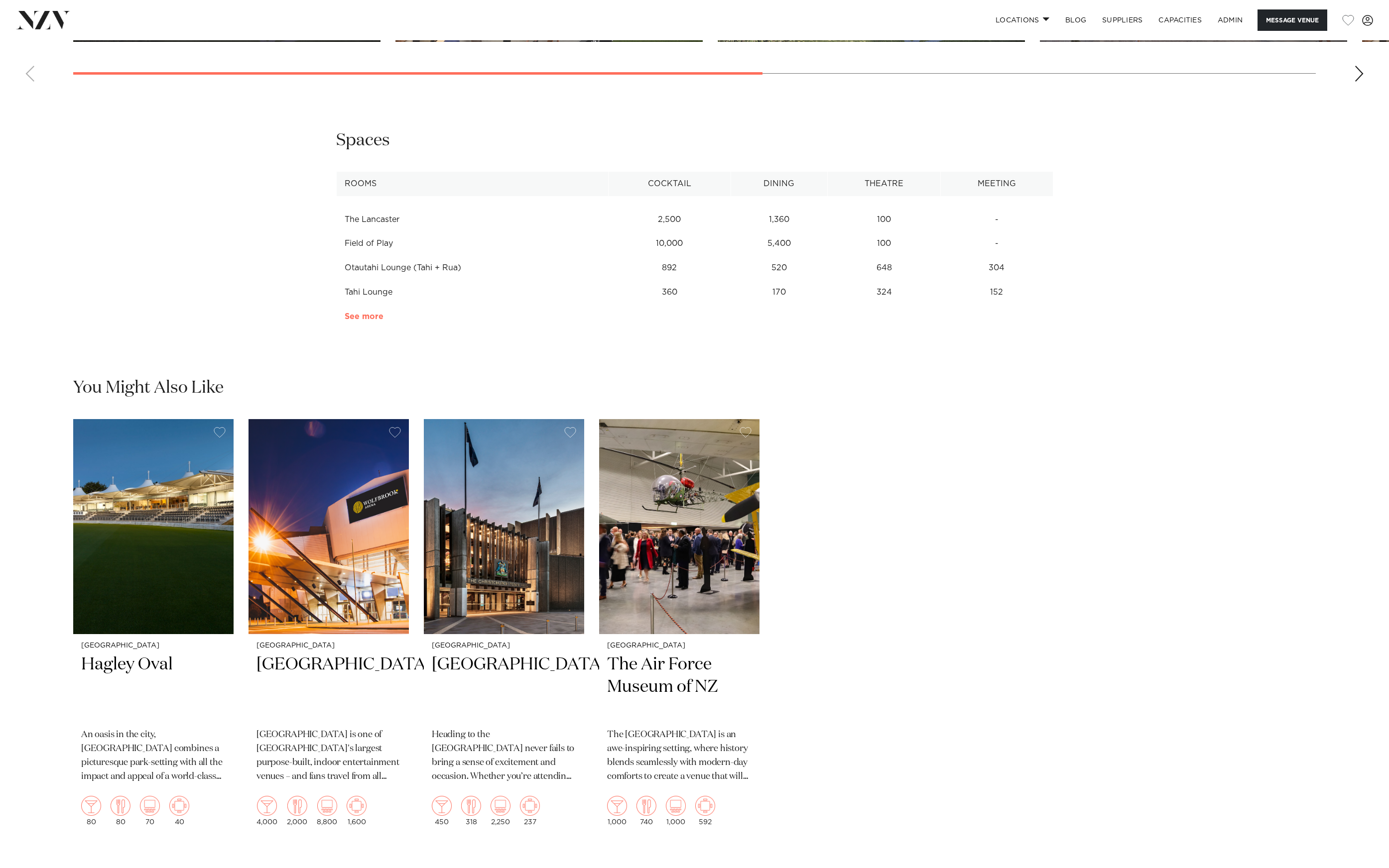
click at [375, 320] on link "See more" at bounding box center [383, 316] width 78 height 8
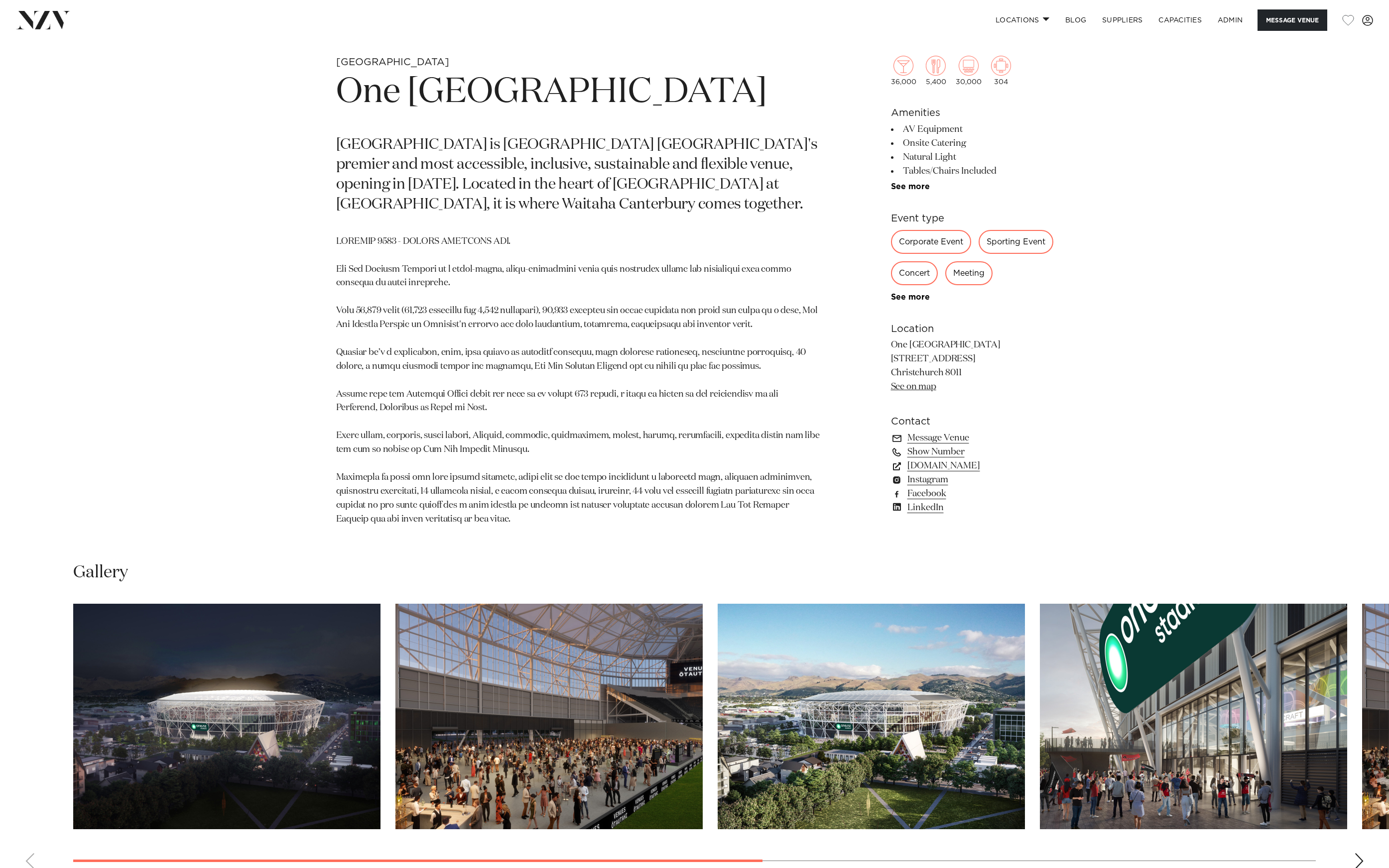
scroll to position [749, 0]
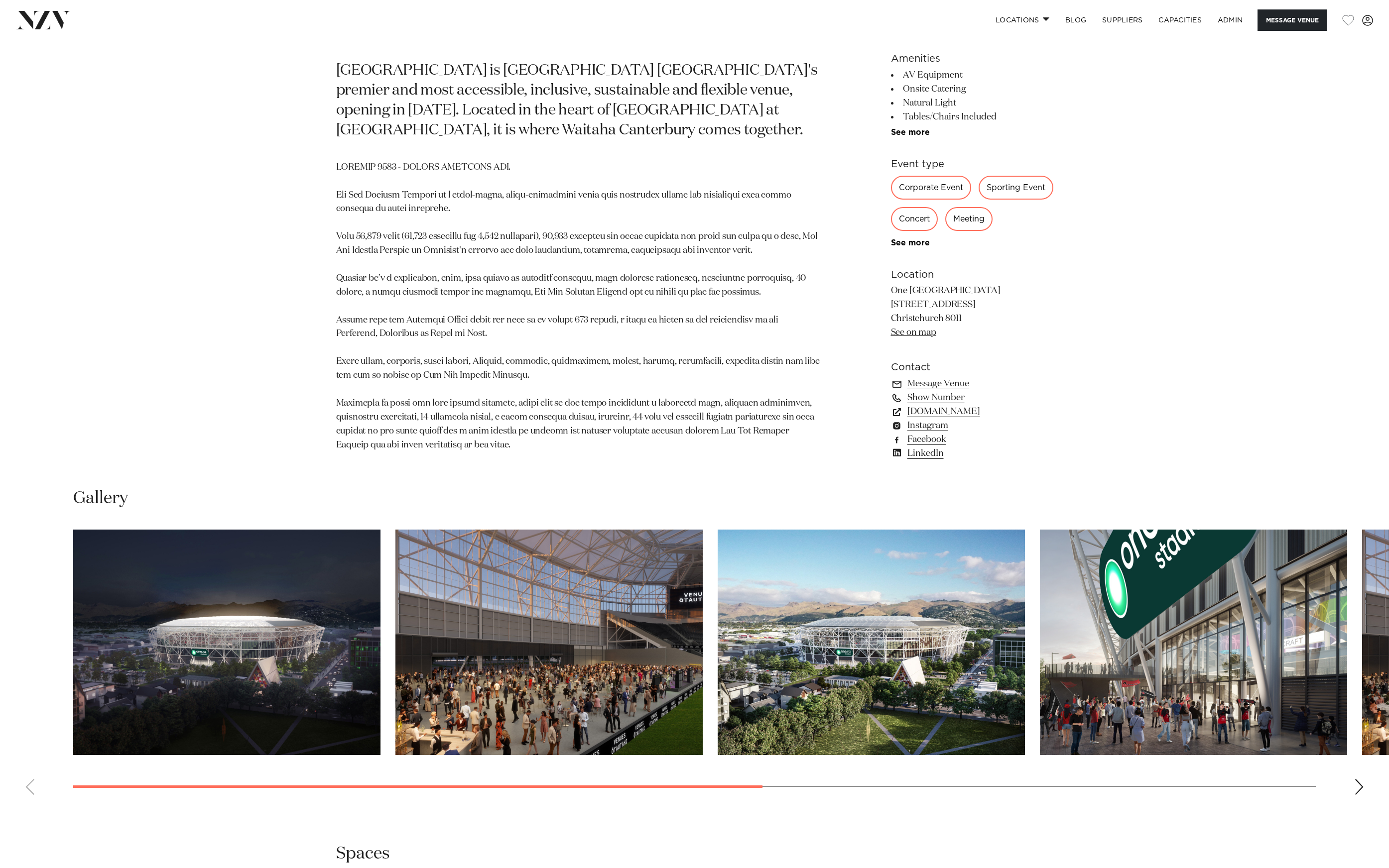
click at [733, 643] on img "3 / 7" at bounding box center [871, 642] width 307 height 225
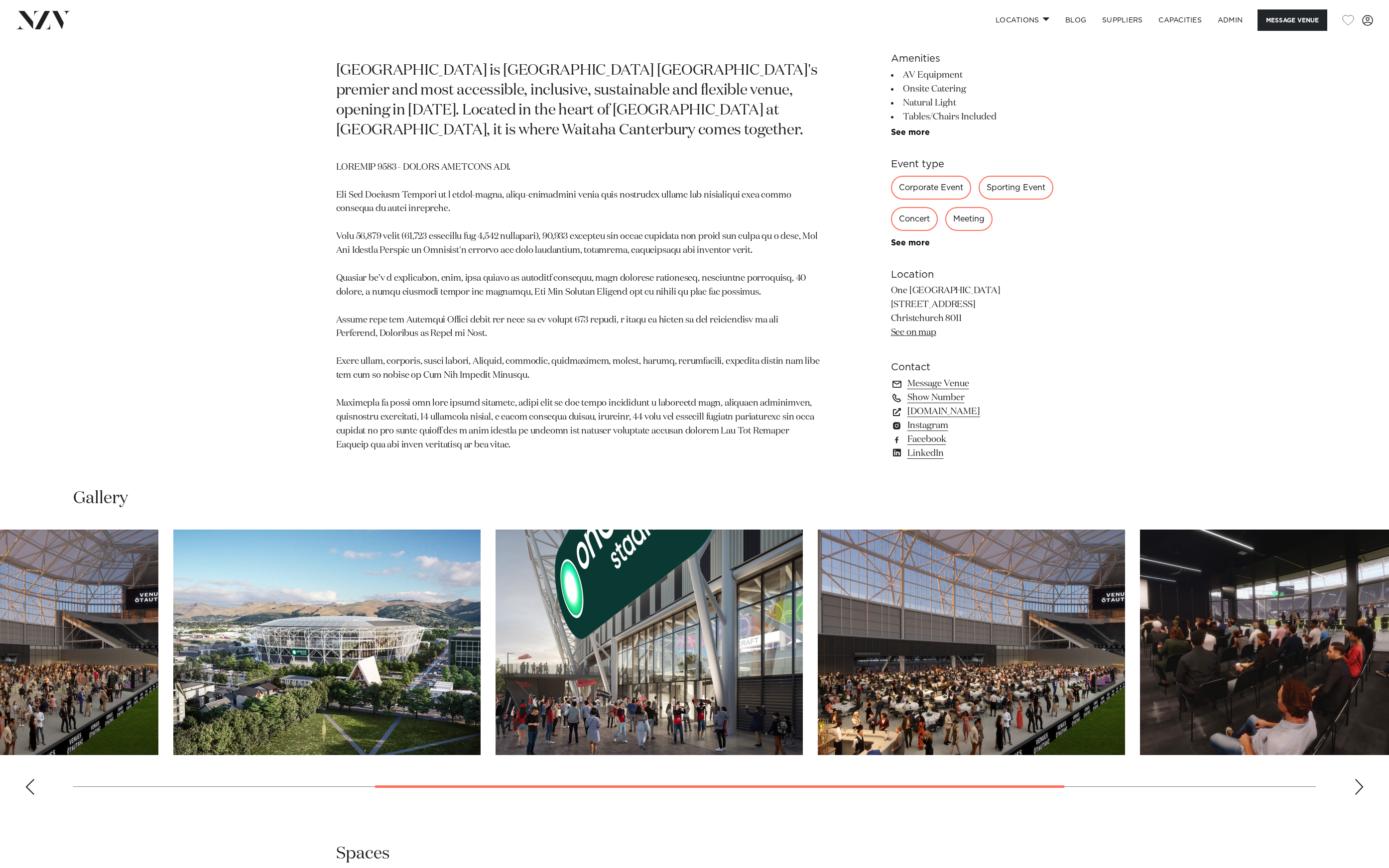
click at [595, 647] on img "4 / 7" at bounding box center [649, 642] width 307 height 225
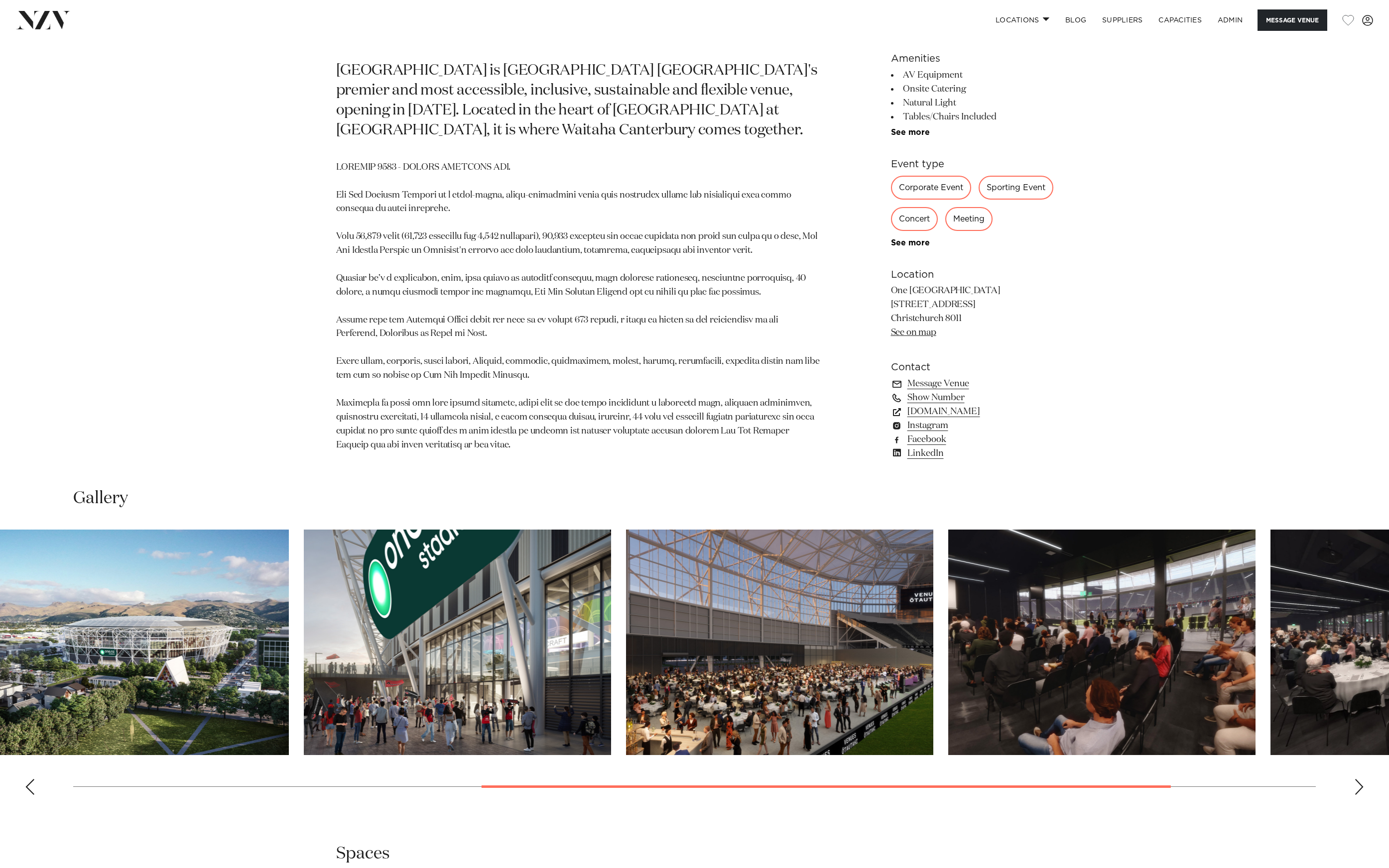
click at [626, 646] on img "5 / 7" at bounding box center [779, 642] width 307 height 225
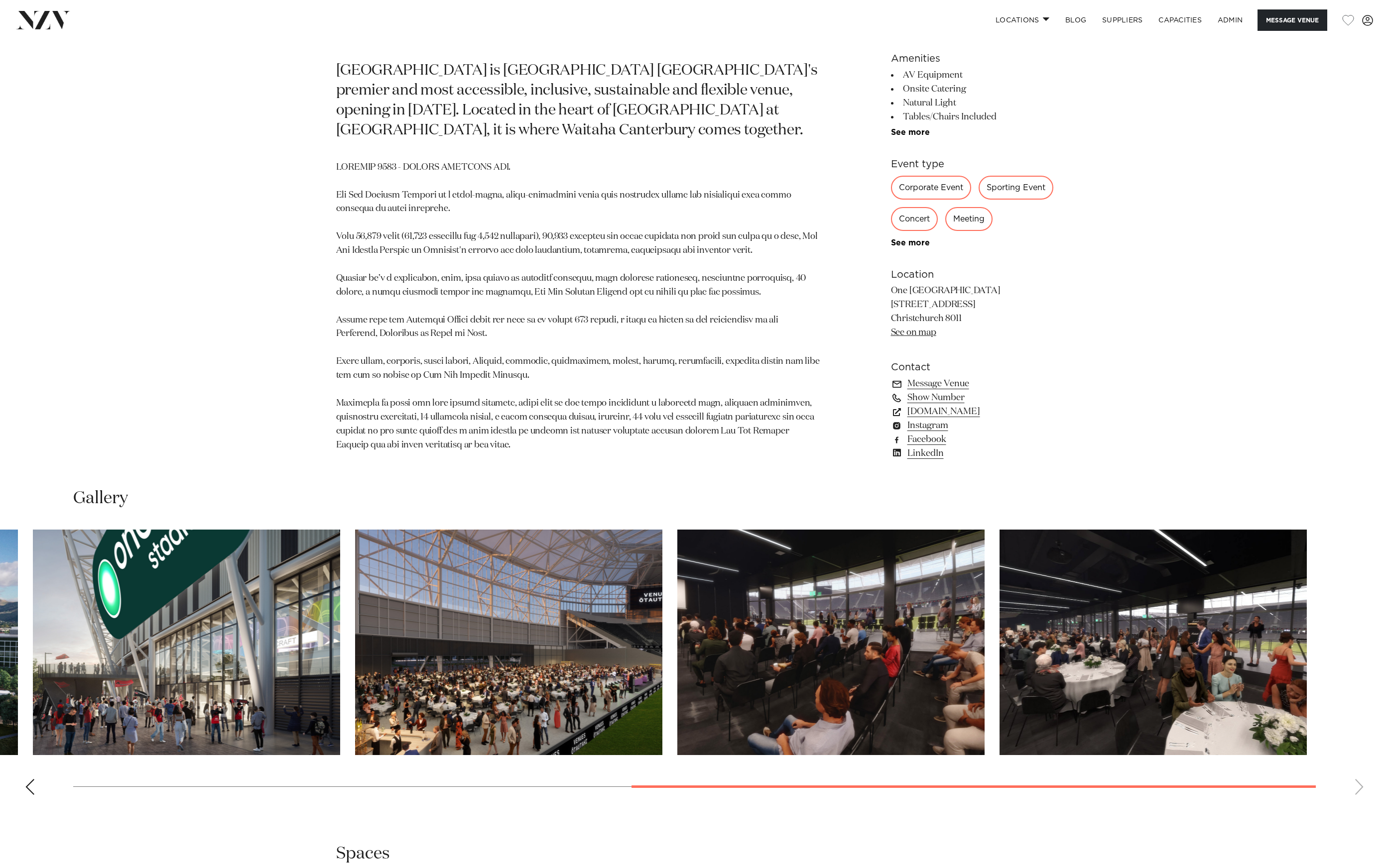
click at [0, 0] on slot at bounding box center [0, 0] width 0 height 0
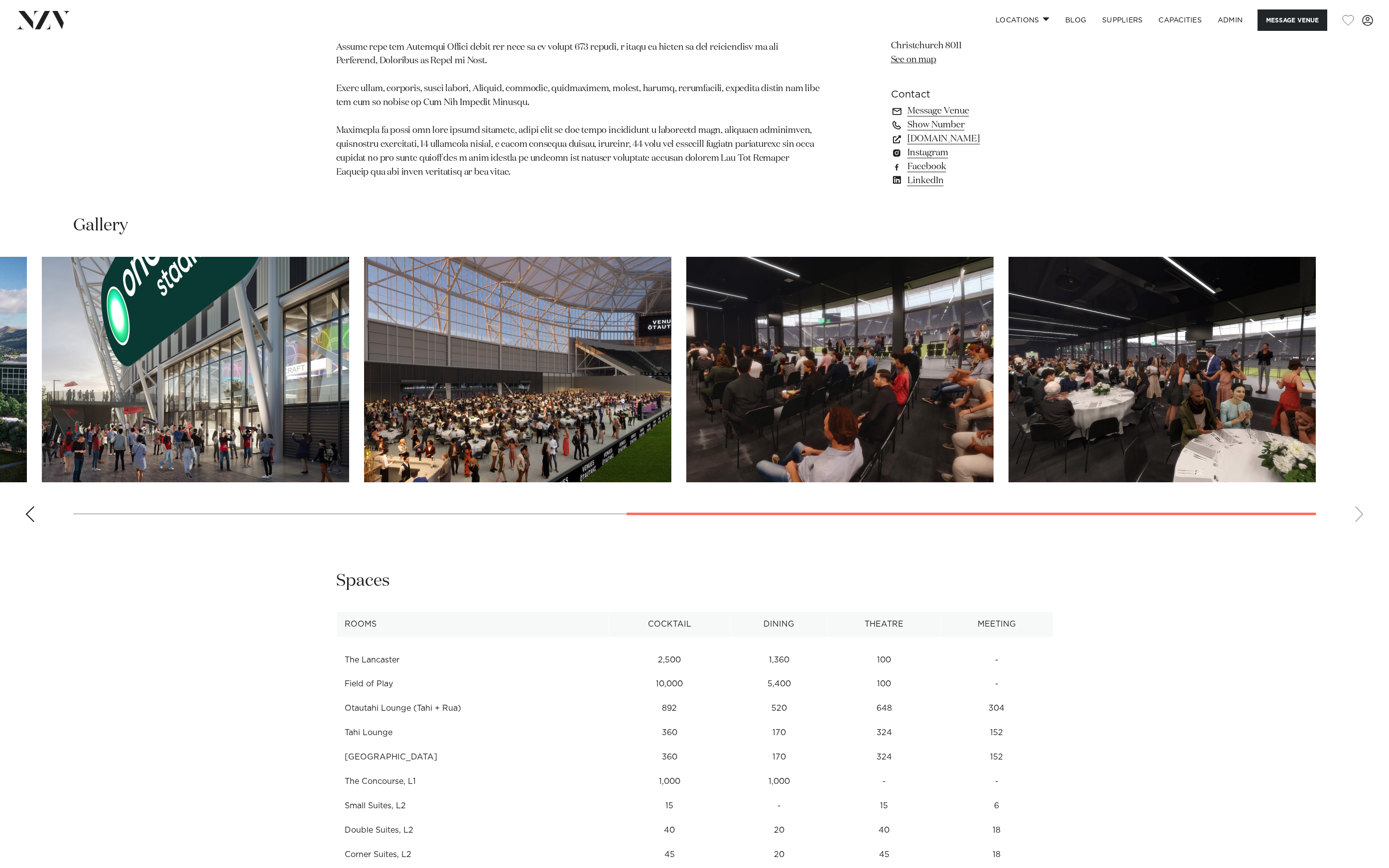
scroll to position [1232, 0]
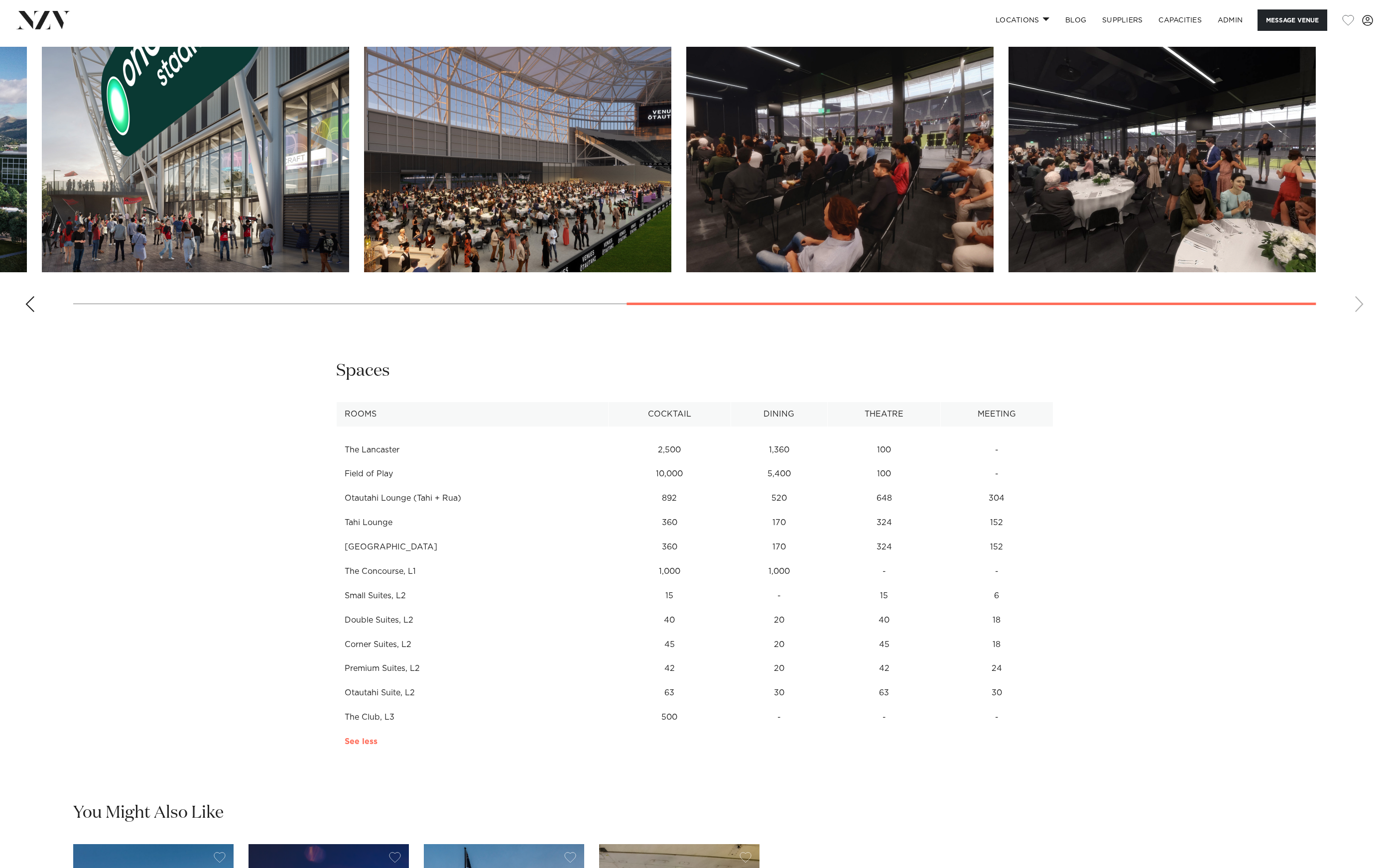
click at [363, 746] on link "See more" at bounding box center [380, 742] width 72 height 8
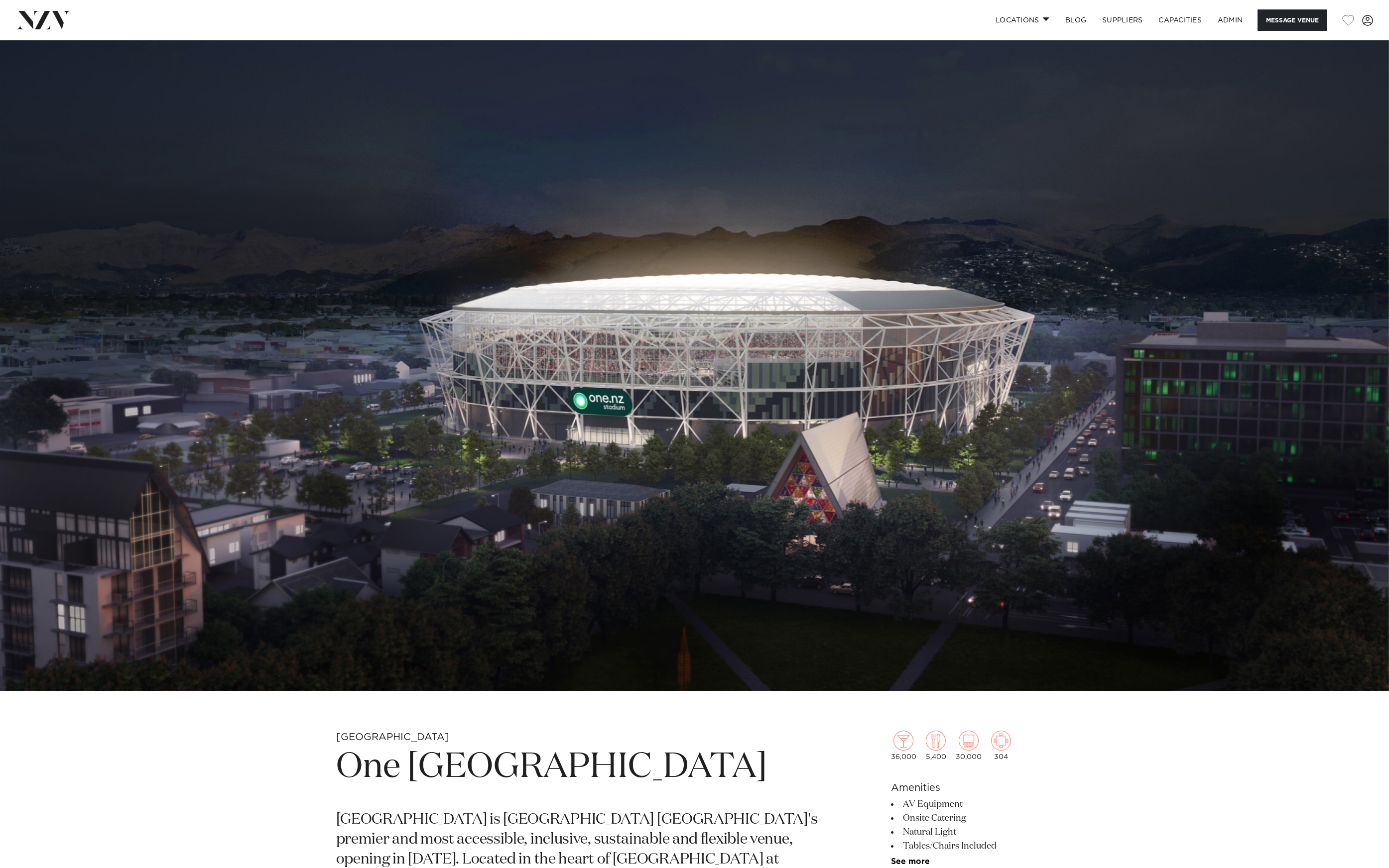
scroll to position [1, 0]
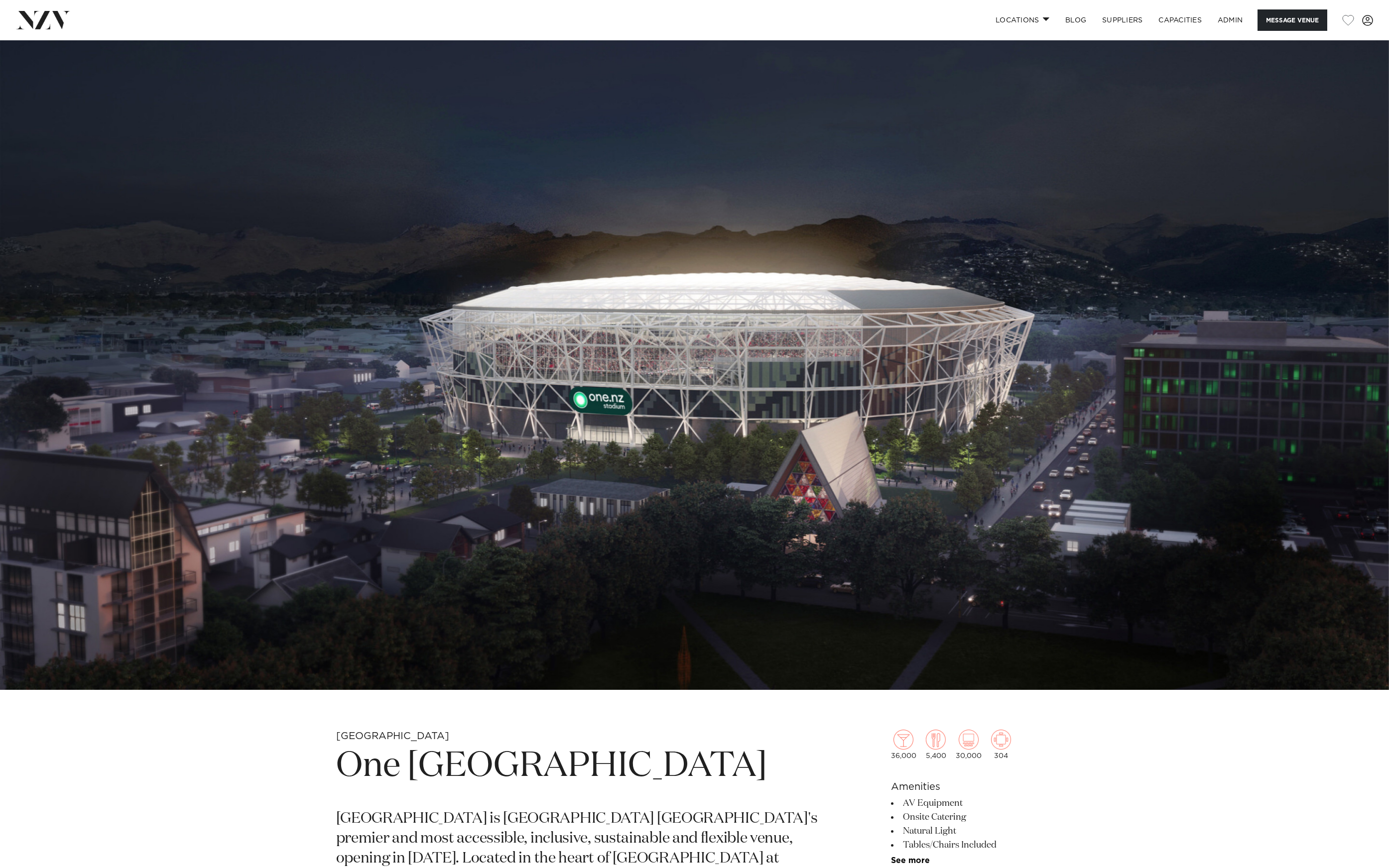
click at [55, 2] on nav "Locations Auckland Wellington Christchurch Queenstown Hamilton Northland Bay of…" at bounding box center [694, 20] width 1389 height 41
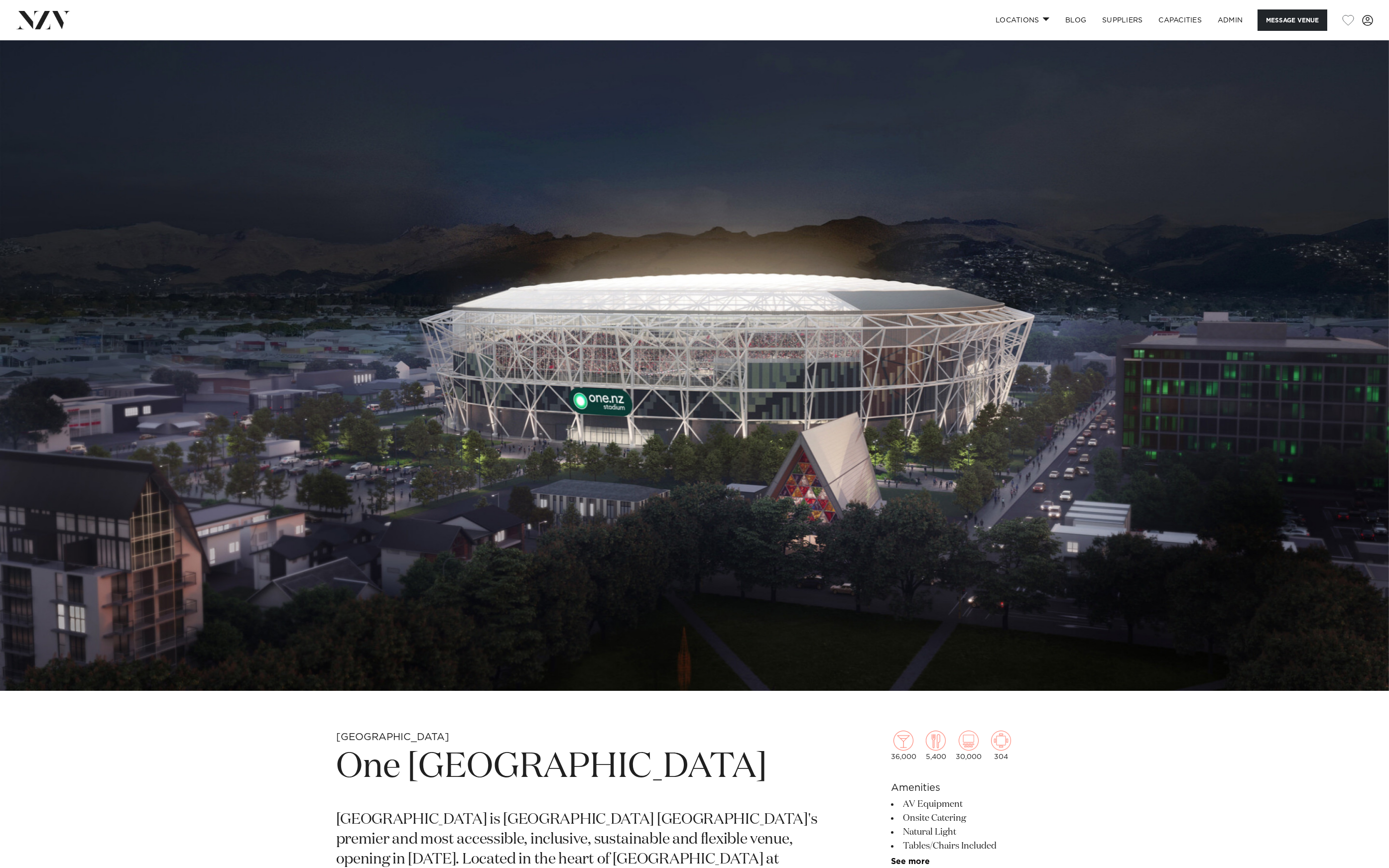
click at [44, 17] on img at bounding box center [43, 19] width 55 height 18
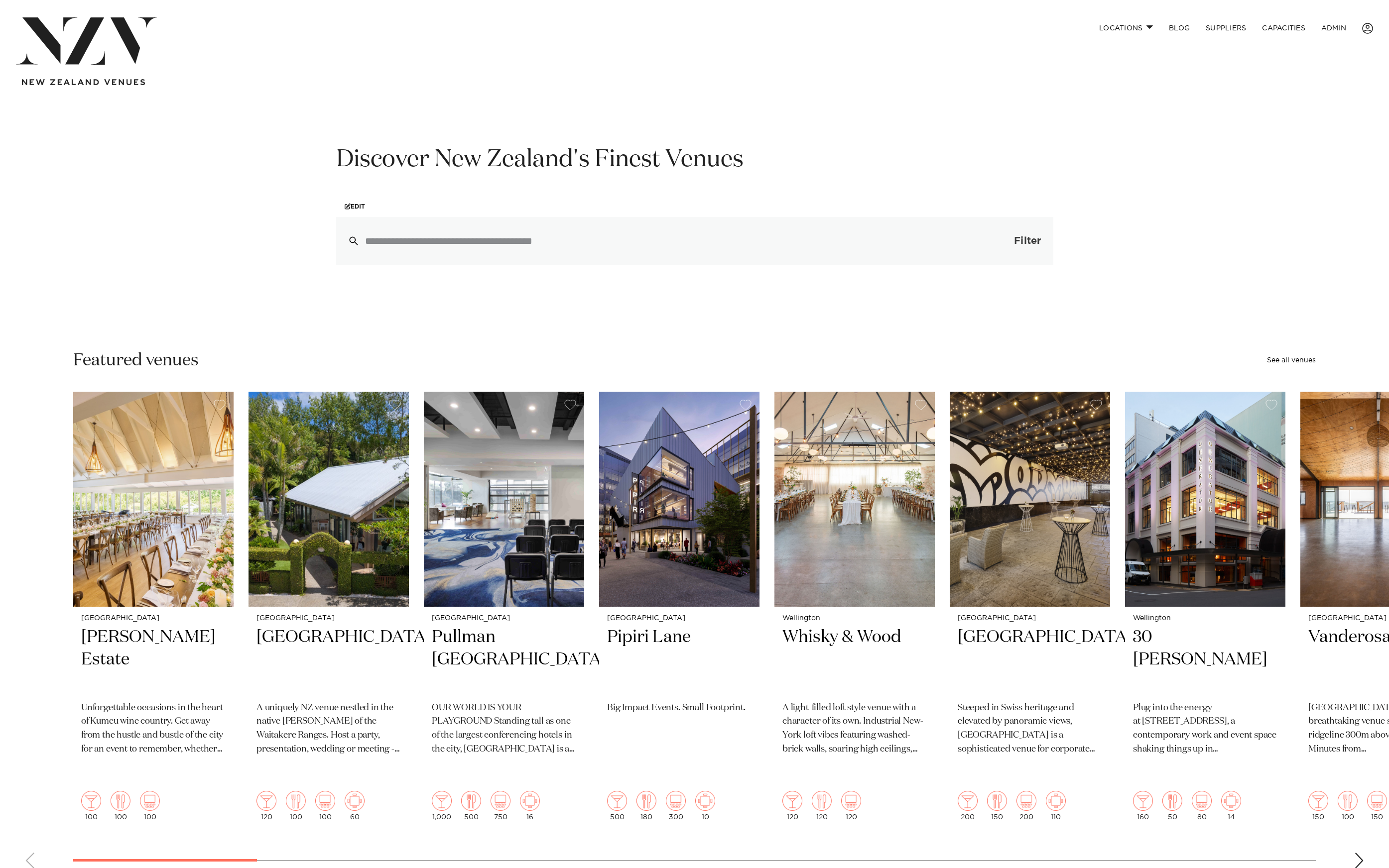
click at [1011, 239] on button "Filter 0" at bounding box center [1017, 241] width 71 height 48
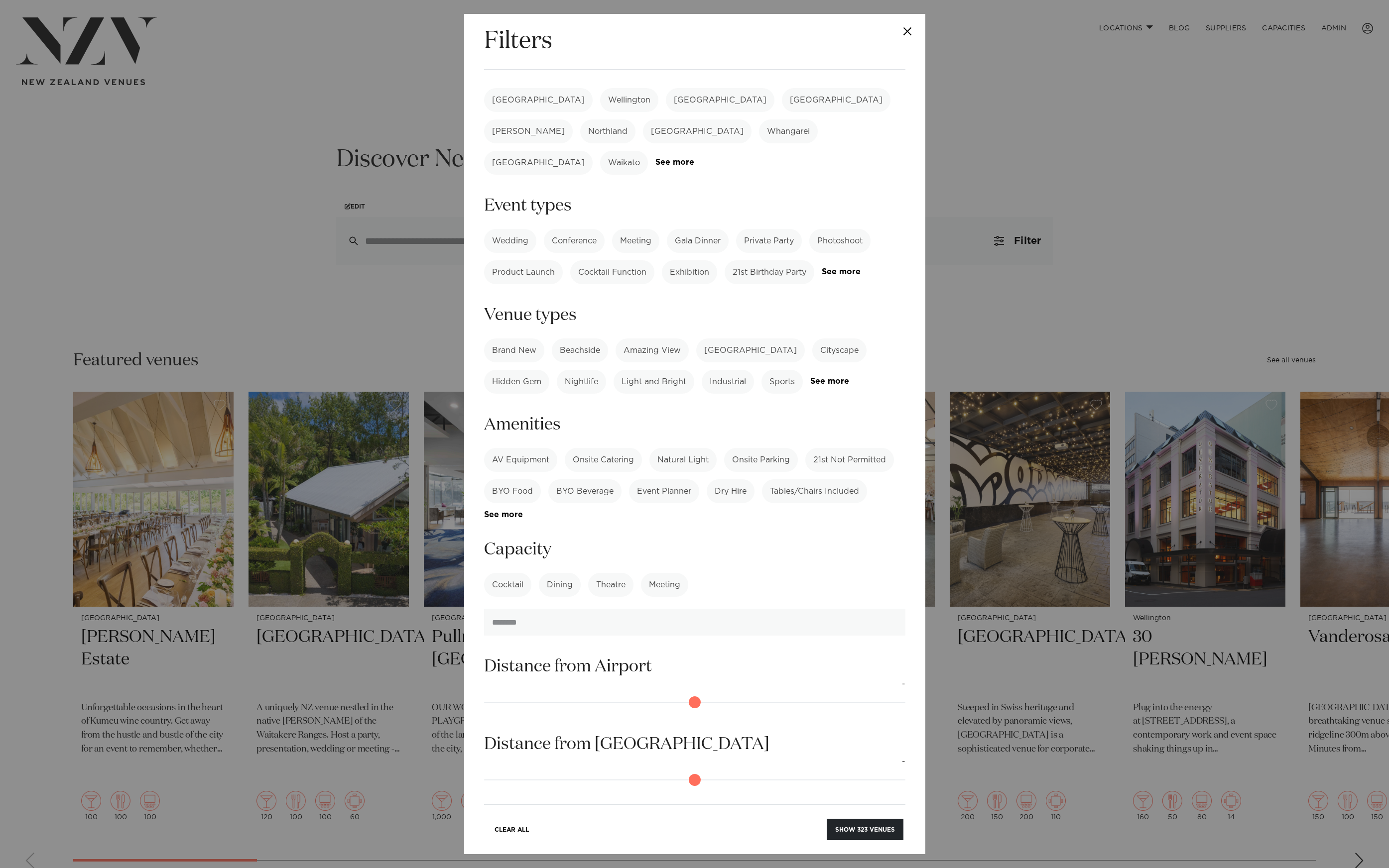
scroll to position [146, 0]
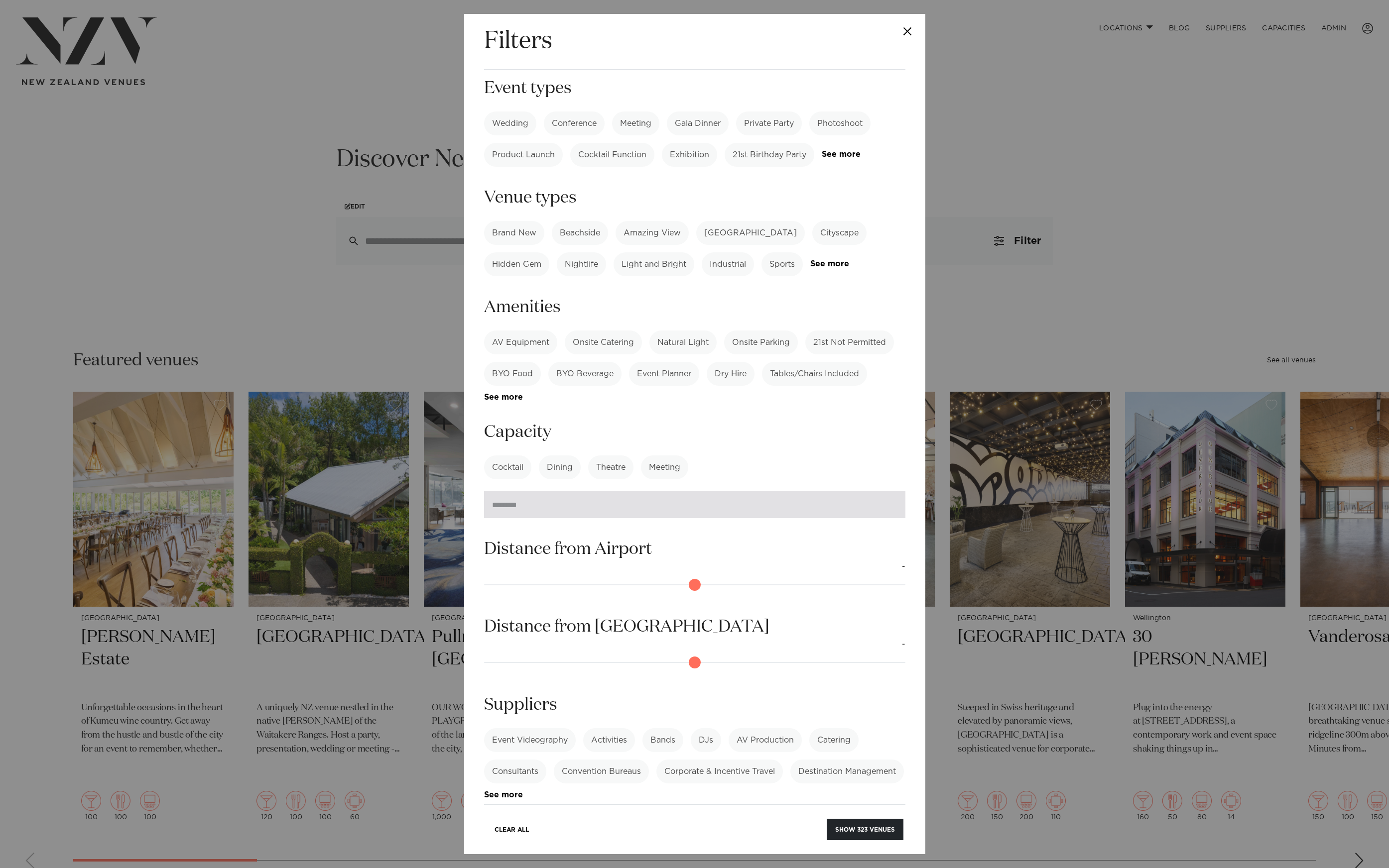
click at [551, 492] on input "number" at bounding box center [694, 505] width 421 height 26
click at [519, 456] on label "Cocktail" at bounding box center [507, 468] width 48 height 24
click at [529, 492] on input "number" at bounding box center [694, 505] width 421 height 26
type input "*****"
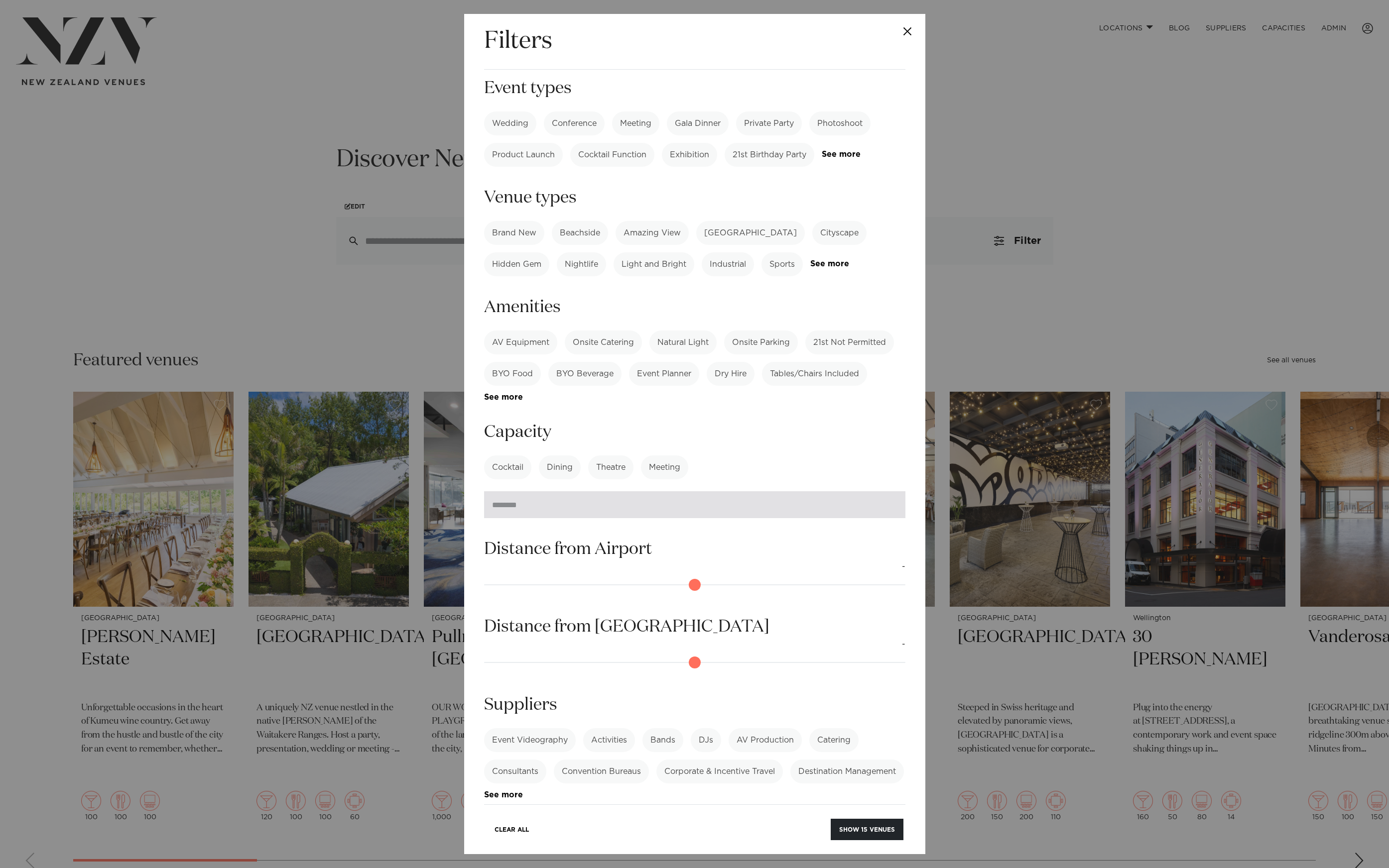
click at [831, 819] on button "Show 15 venues" at bounding box center [867, 829] width 72 height 21
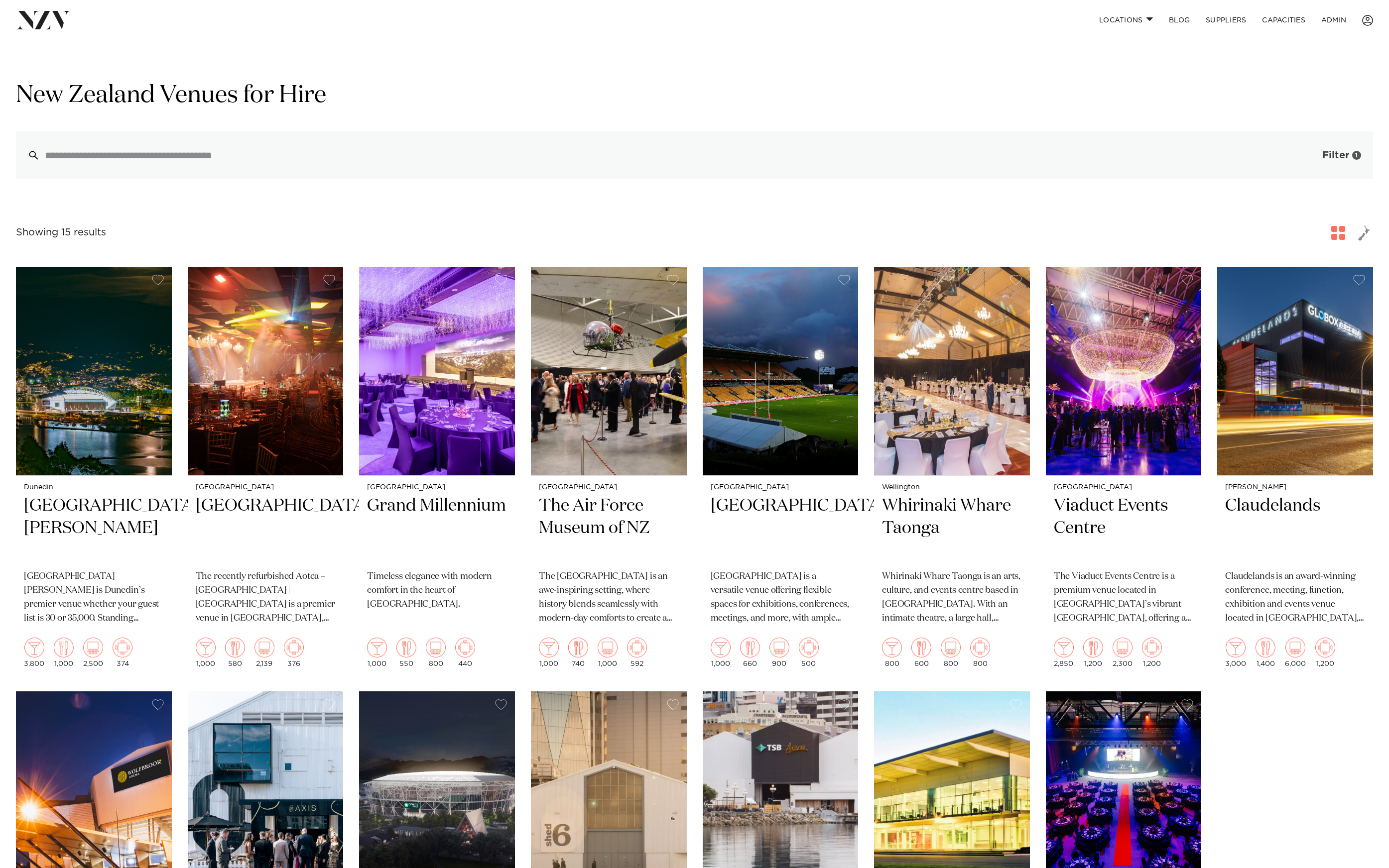
click at [1332, 163] on button "Filter 1" at bounding box center [1331, 155] width 83 height 48
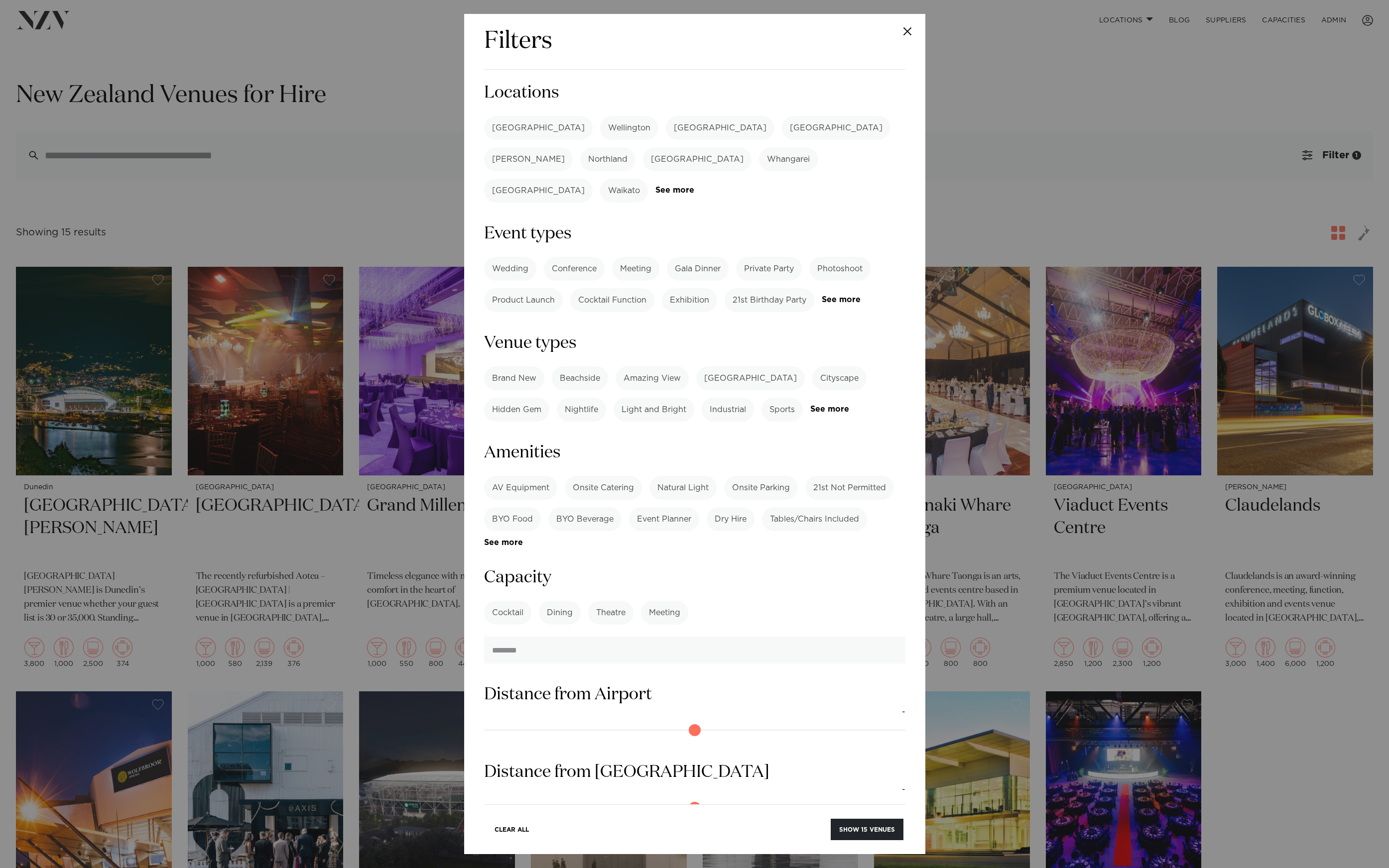
scroll to position [146, 0]
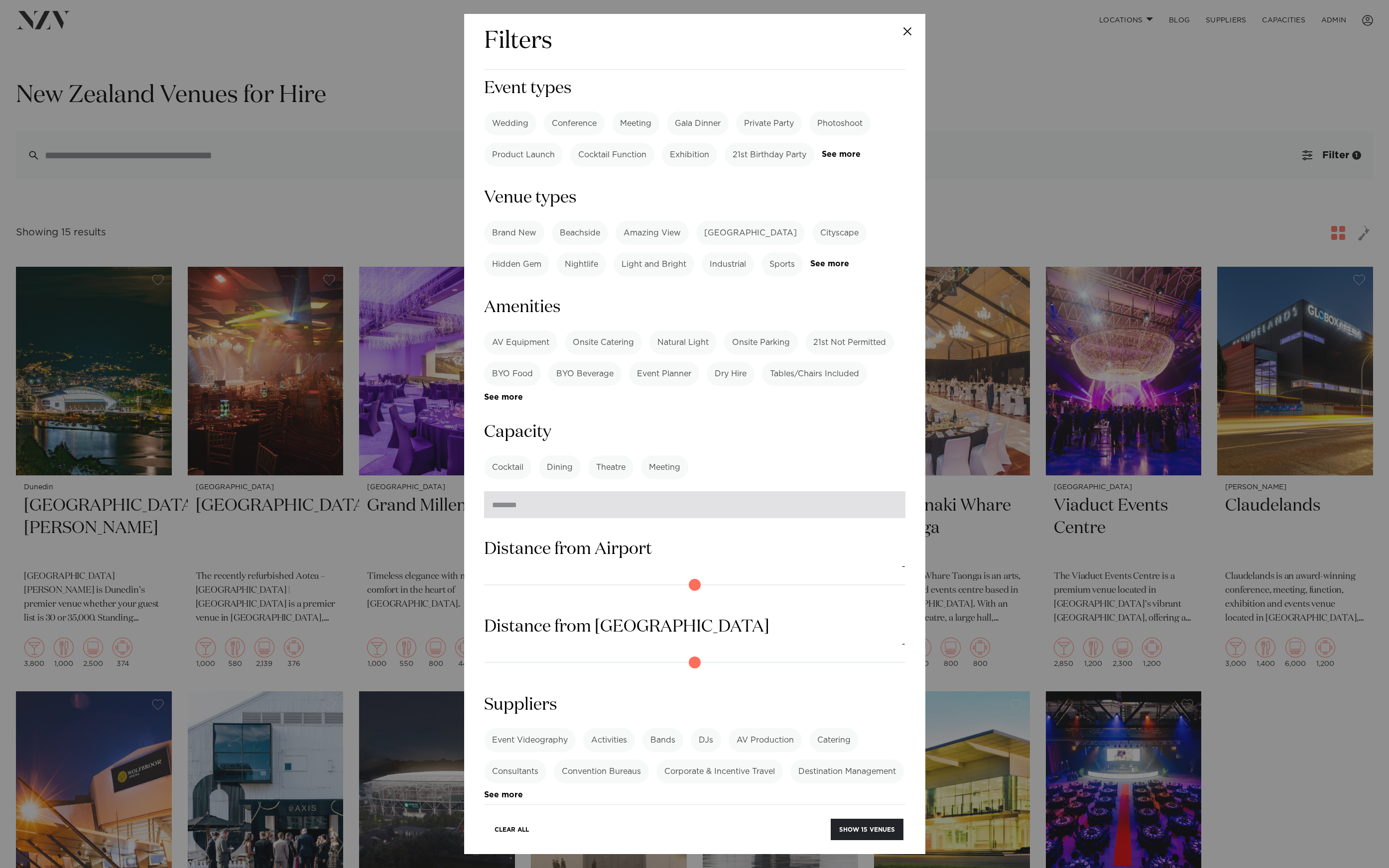
click at [574, 492] on input "***" at bounding box center [694, 505] width 421 height 26
type input "*****"
click at [850, 833] on button "Show 0 venues" at bounding box center [868, 829] width 71 height 21
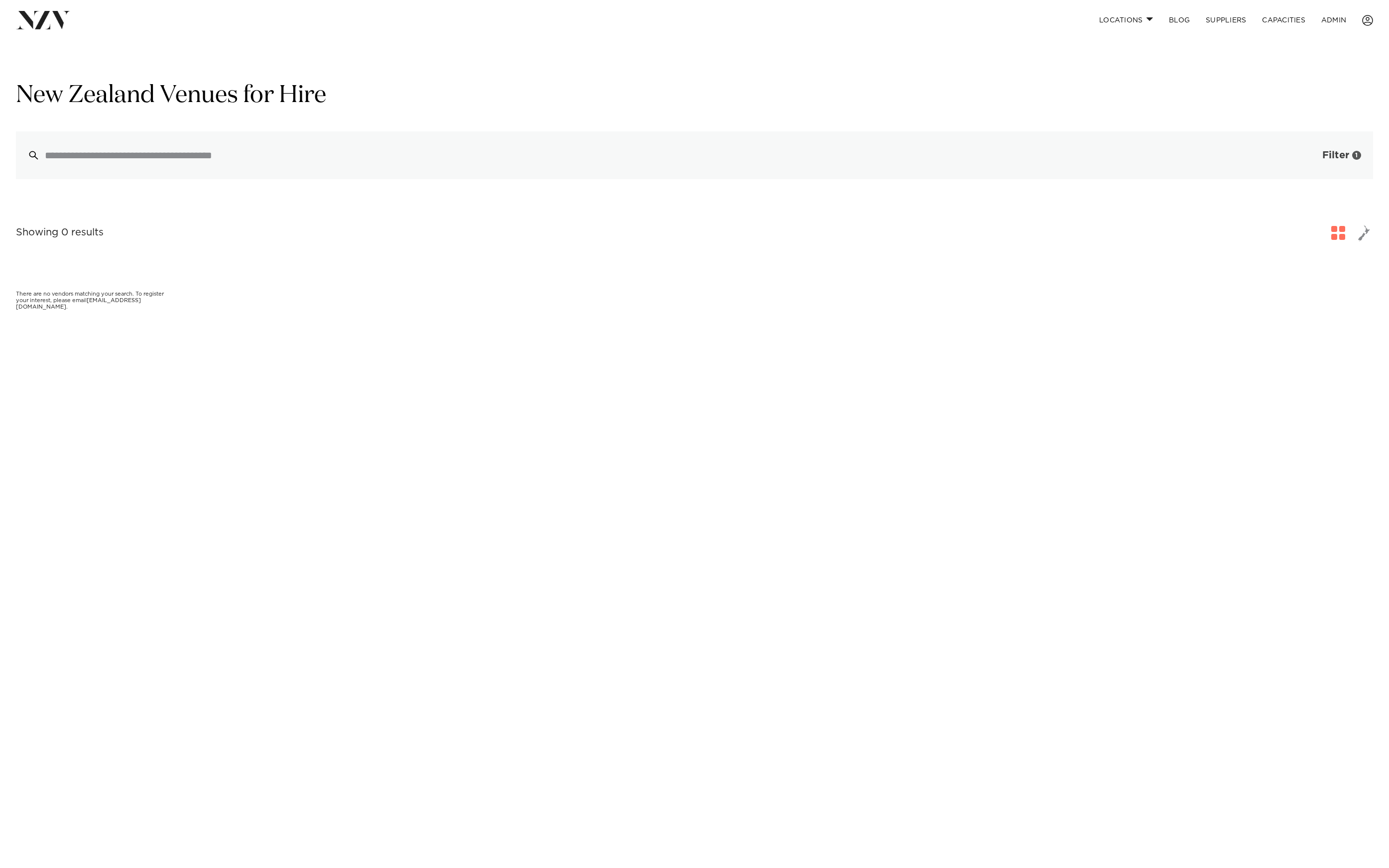
click at [1318, 159] on button "Filter 1" at bounding box center [1331, 155] width 83 height 48
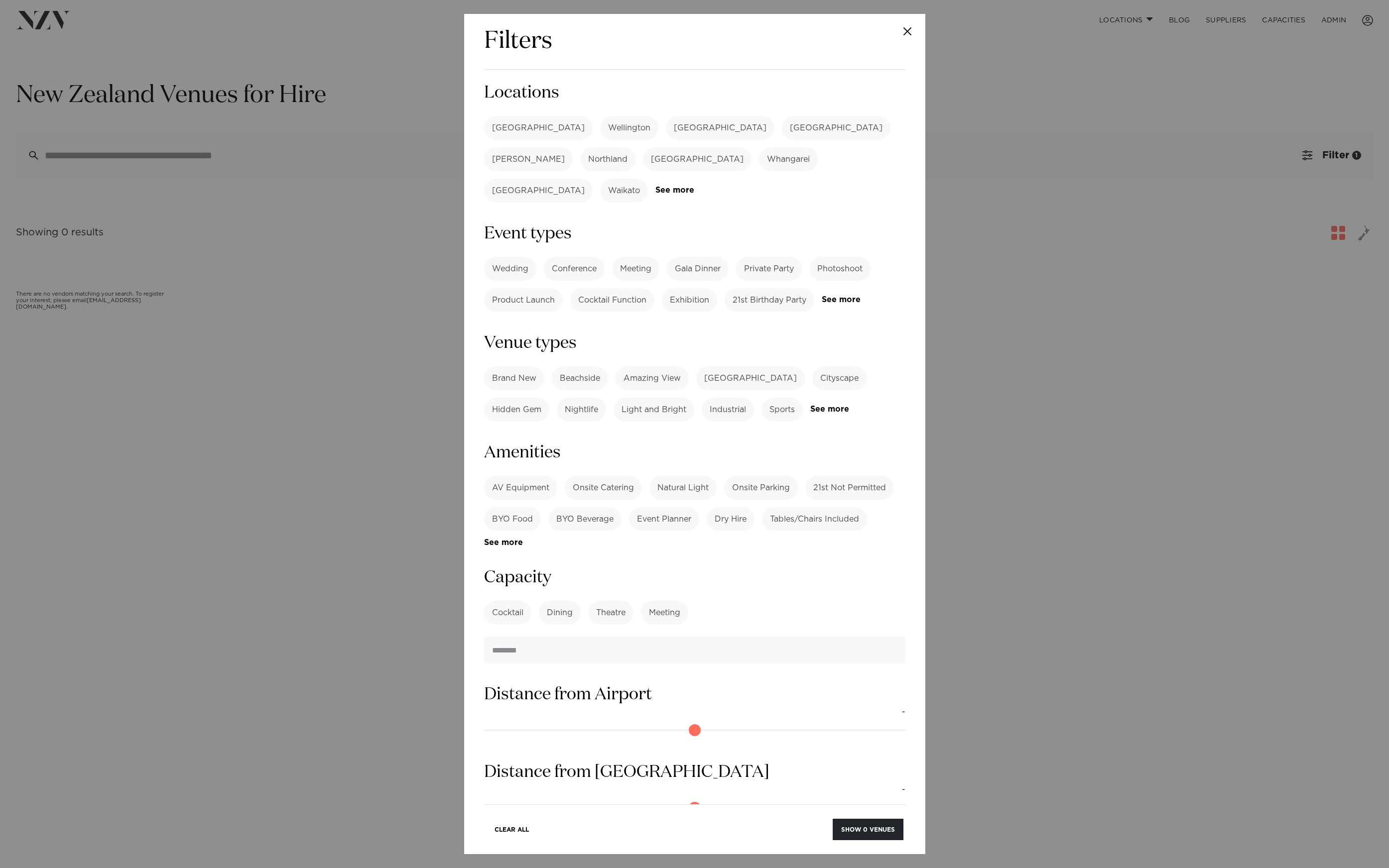
scroll to position [146, 0]
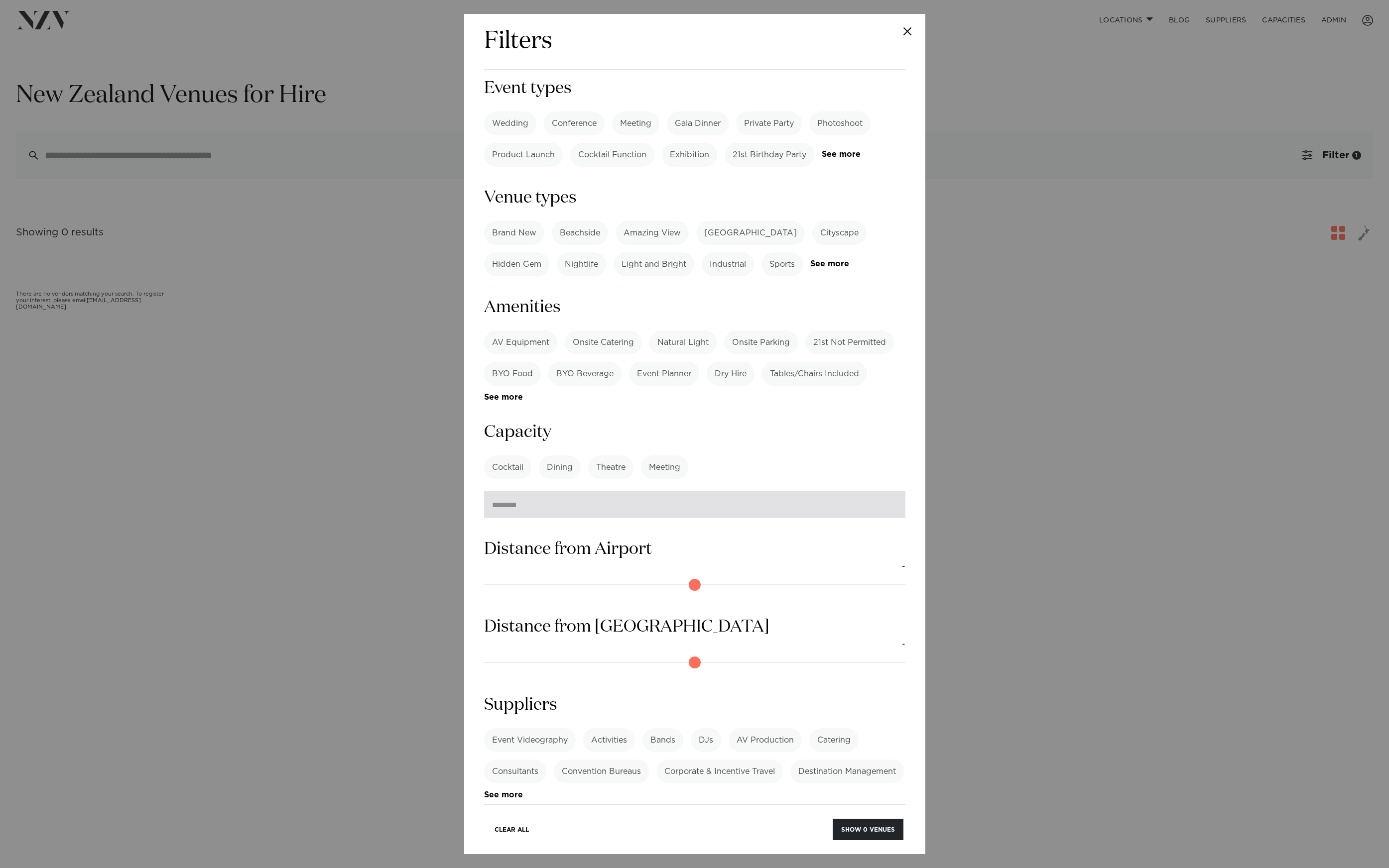
click at [593, 492] on input "*****" at bounding box center [694, 505] width 421 height 26
type input "****"
click at [522, 456] on label "Cocktail" at bounding box center [507, 468] width 48 height 24
click at [868, 829] on button "Show 6 venues" at bounding box center [868, 829] width 70 height 21
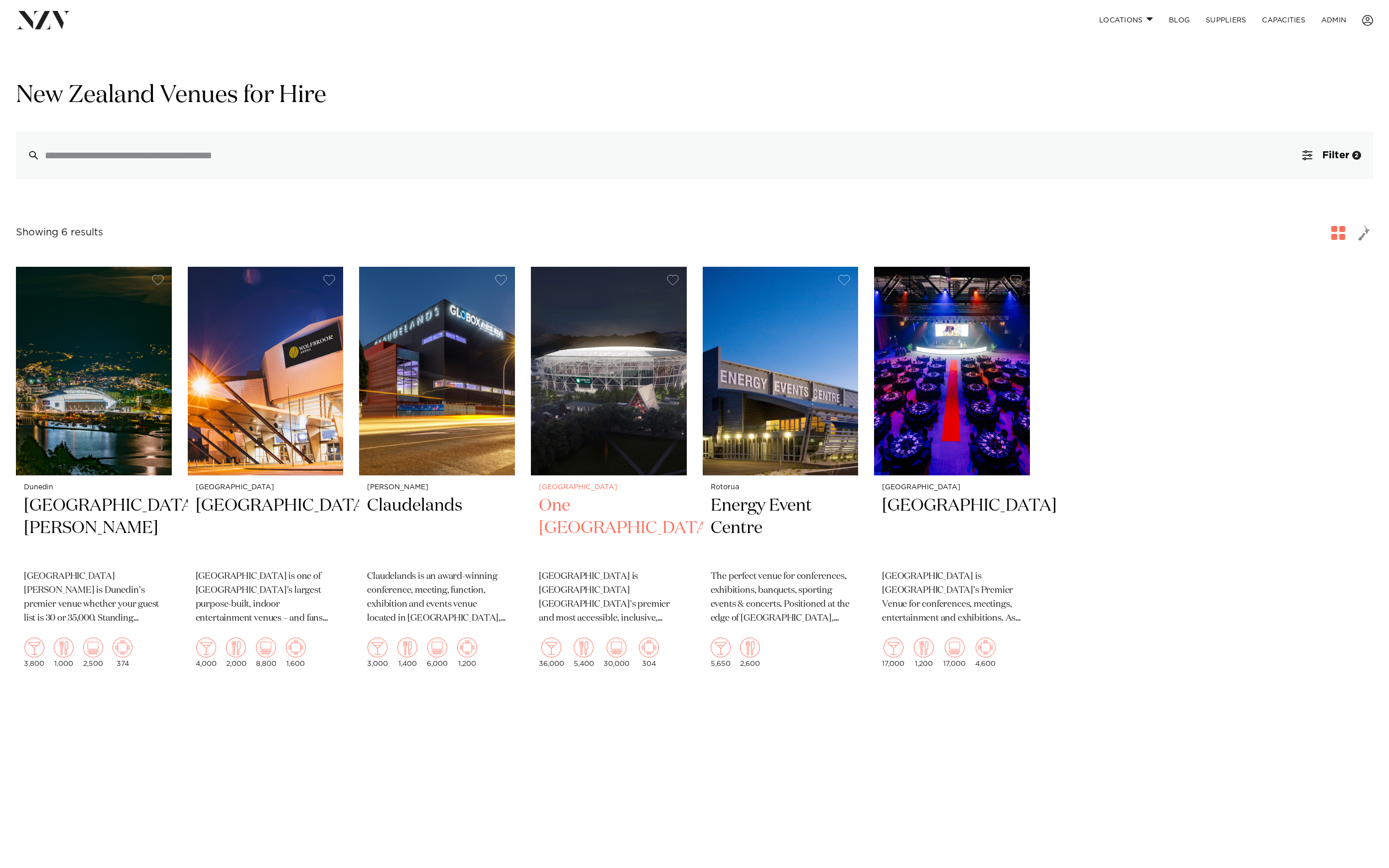
click at [643, 332] on img at bounding box center [609, 371] width 156 height 209
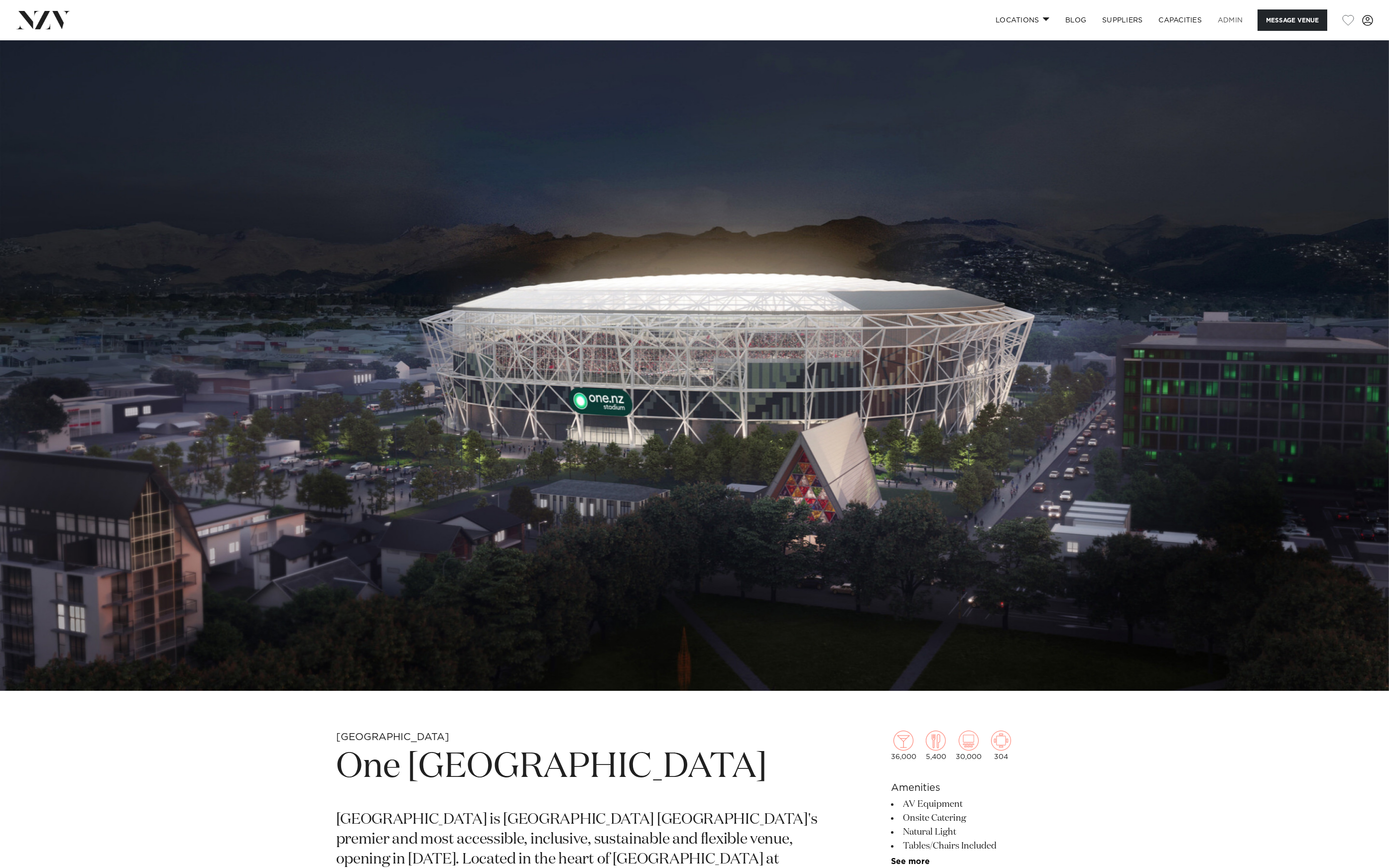
click at [1232, 24] on link "ADMIN" at bounding box center [1230, 19] width 41 height 21
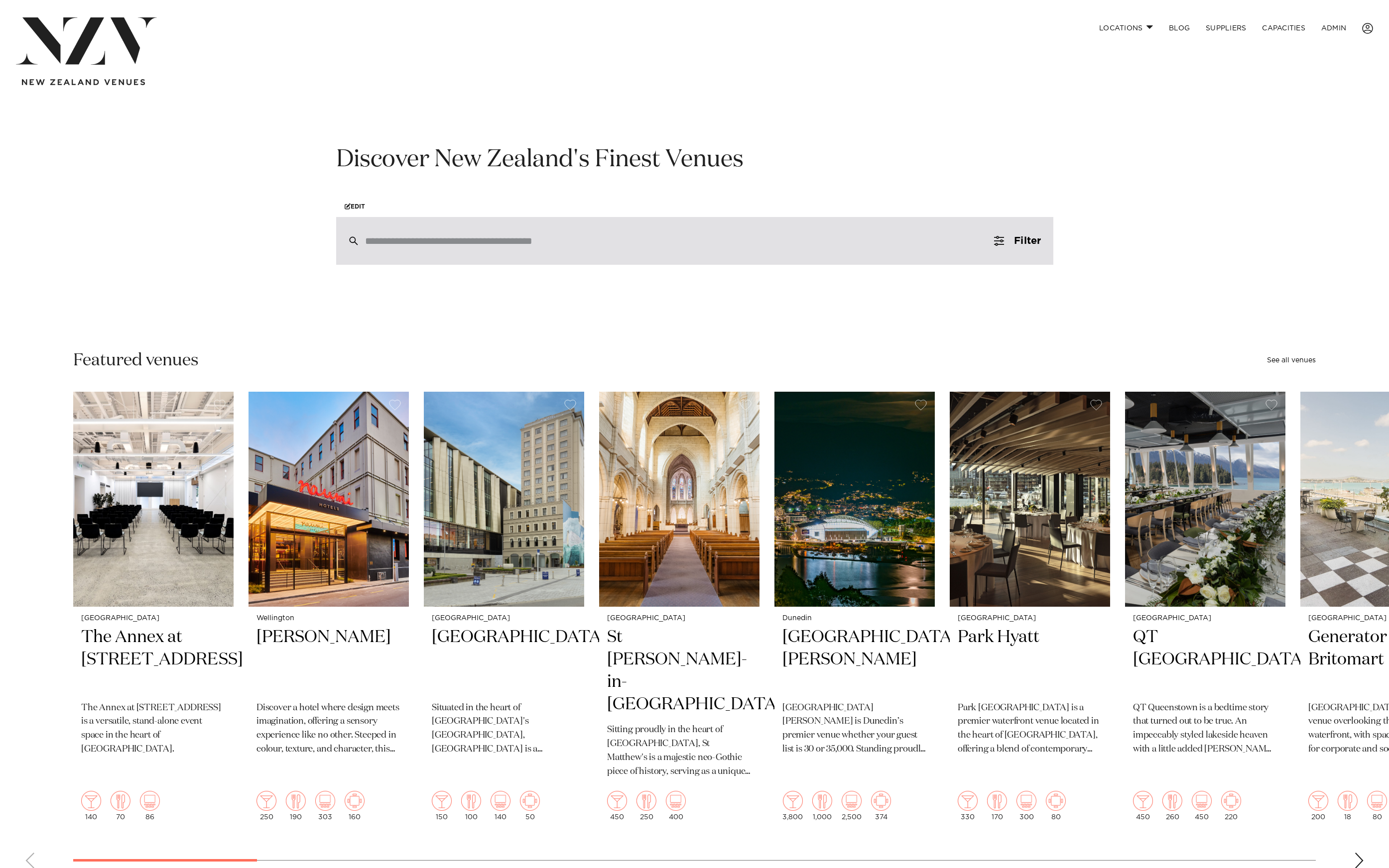
click at [446, 235] on div at bounding box center [694, 241] width 717 height 48
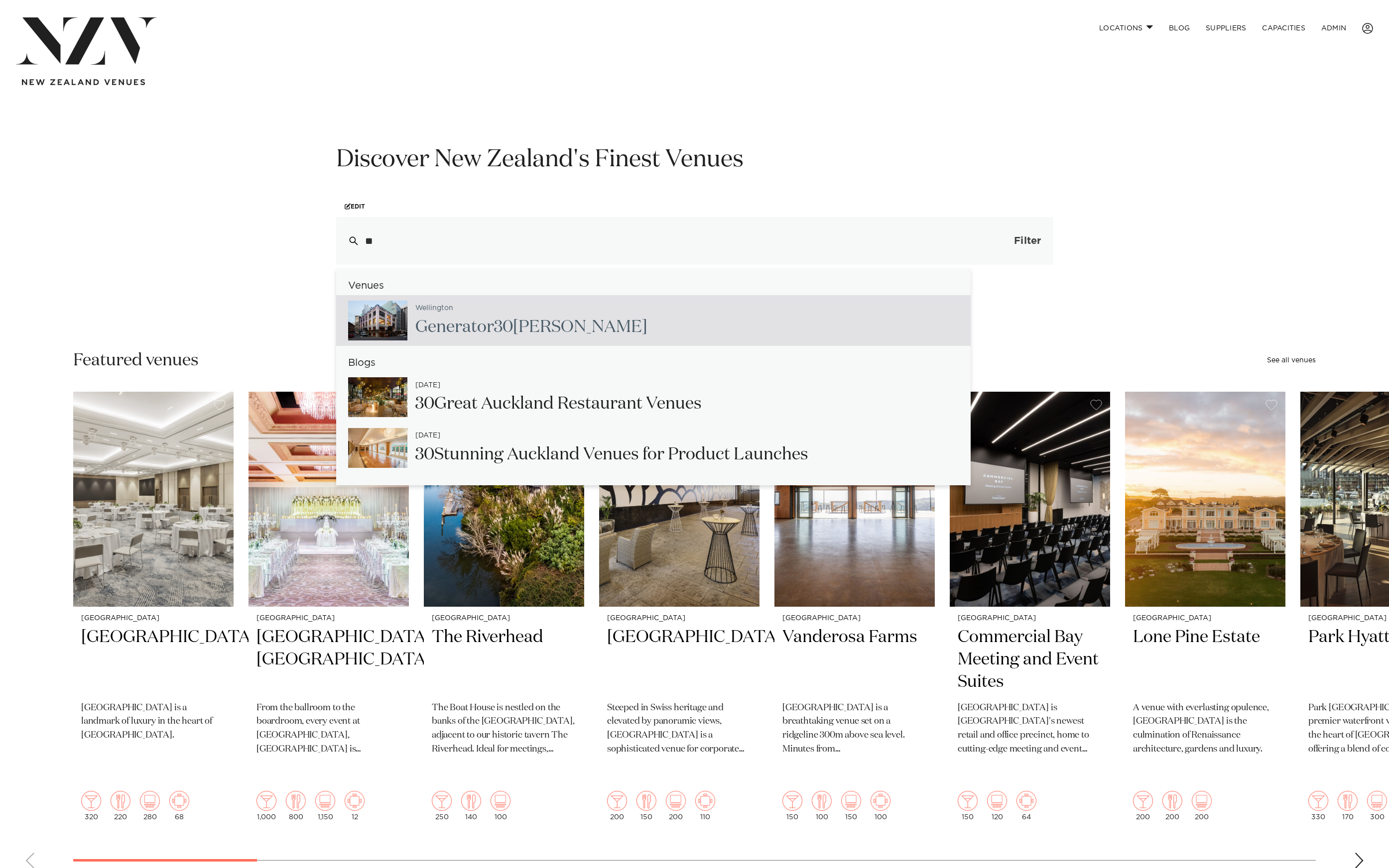
type input "**"
click at [1014, 241] on span "Filter" at bounding box center [1027, 241] width 27 height 10
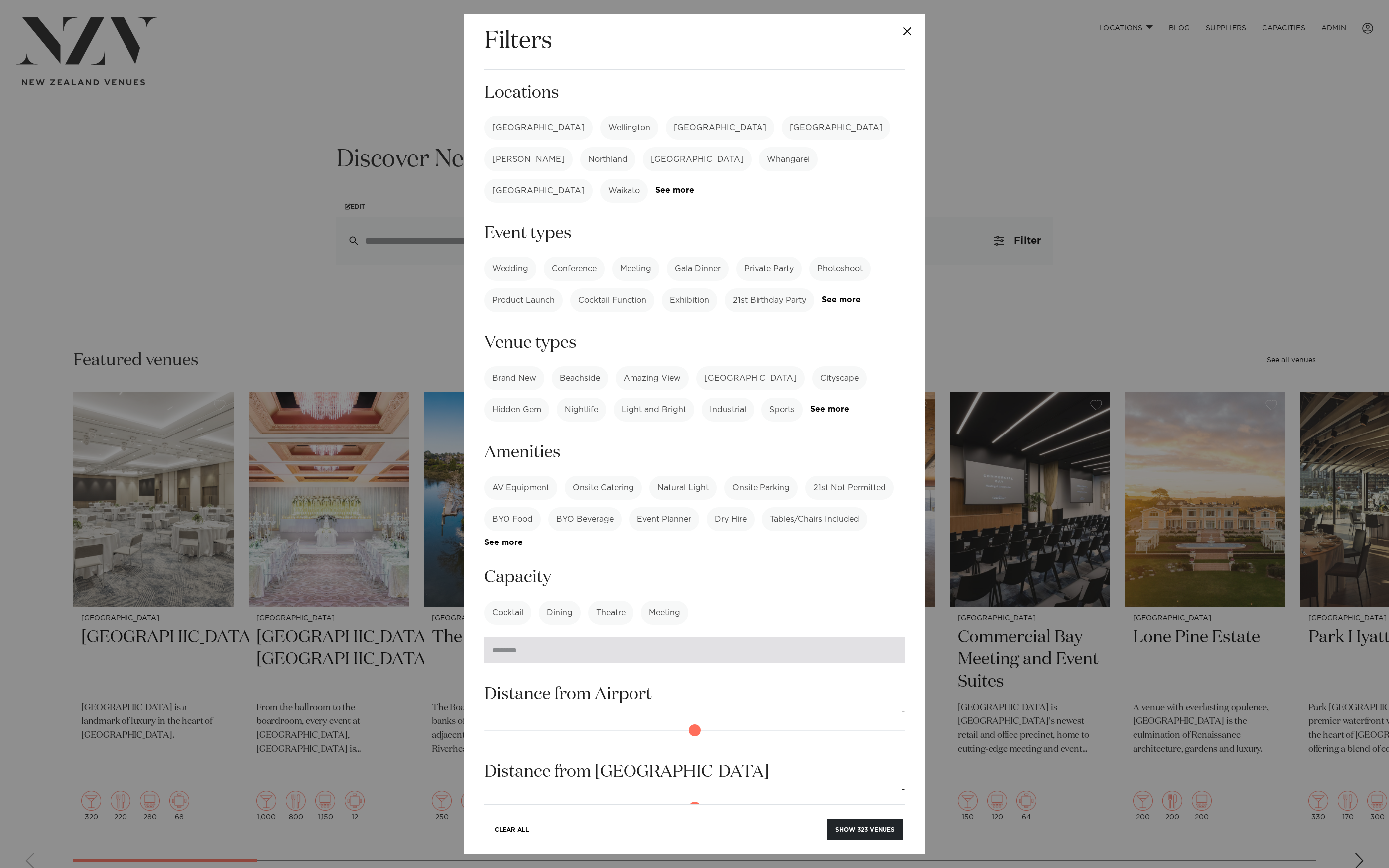
click at [564, 637] on input "number" at bounding box center [694, 650] width 421 height 26
click at [501, 601] on label "Cocktail" at bounding box center [507, 612] width 48 height 24
click at [552, 601] on label "Dining" at bounding box center [560, 612] width 42 height 24
click at [504, 601] on label "Cocktail" at bounding box center [507, 612] width 48 height 24
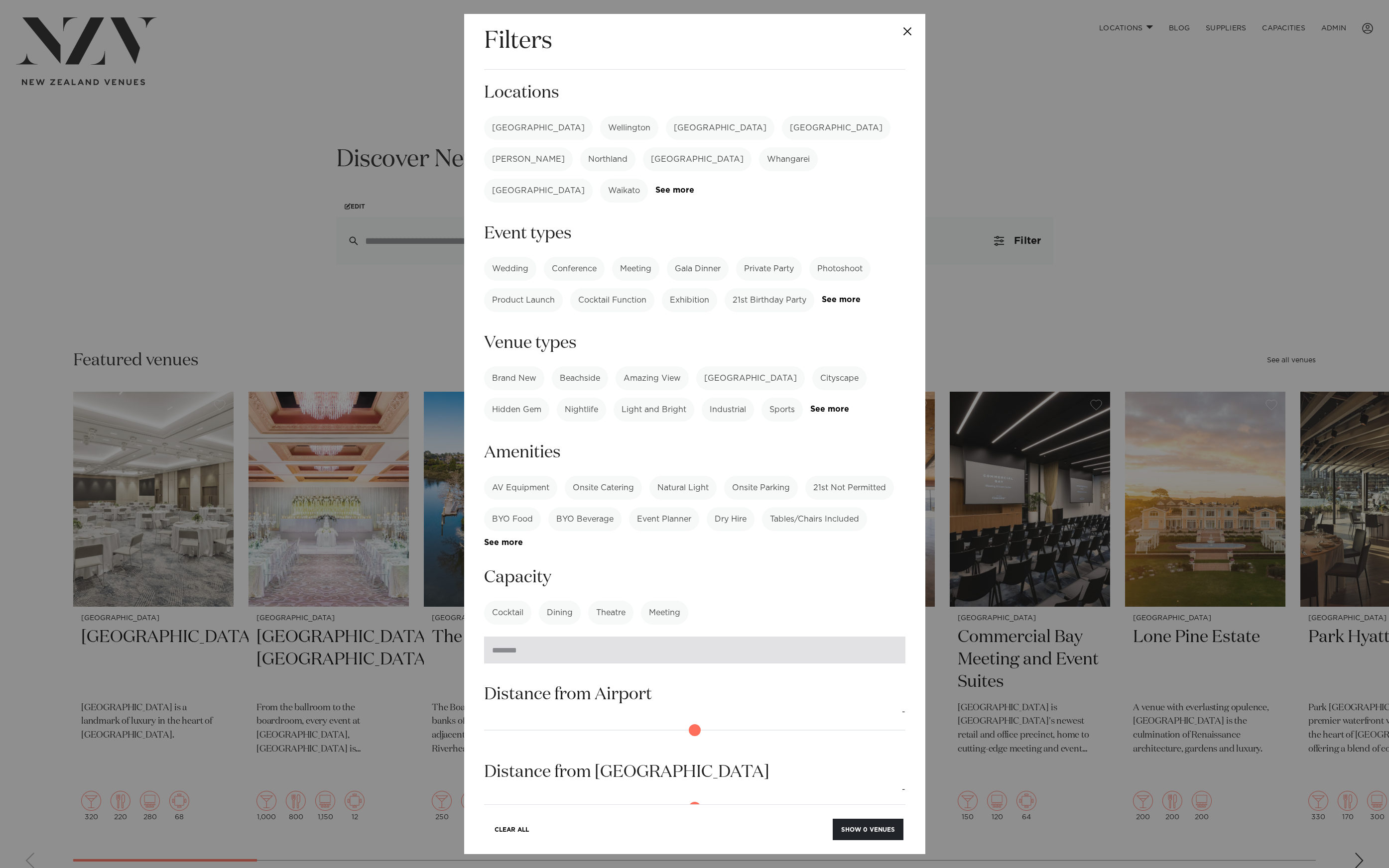
click at [523, 637] on input "****" at bounding box center [694, 650] width 421 height 26
click at [522, 601] on label "Cocktail" at bounding box center [507, 612] width 48 height 24
click at [534, 637] on input "****" at bounding box center [694, 650] width 421 height 26
click at [503, 601] on label "Cocktail" at bounding box center [507, 612] width 48 height 24
click at [529, 637] on input "*****" at bounding box center [694, 650] width 421 height 26
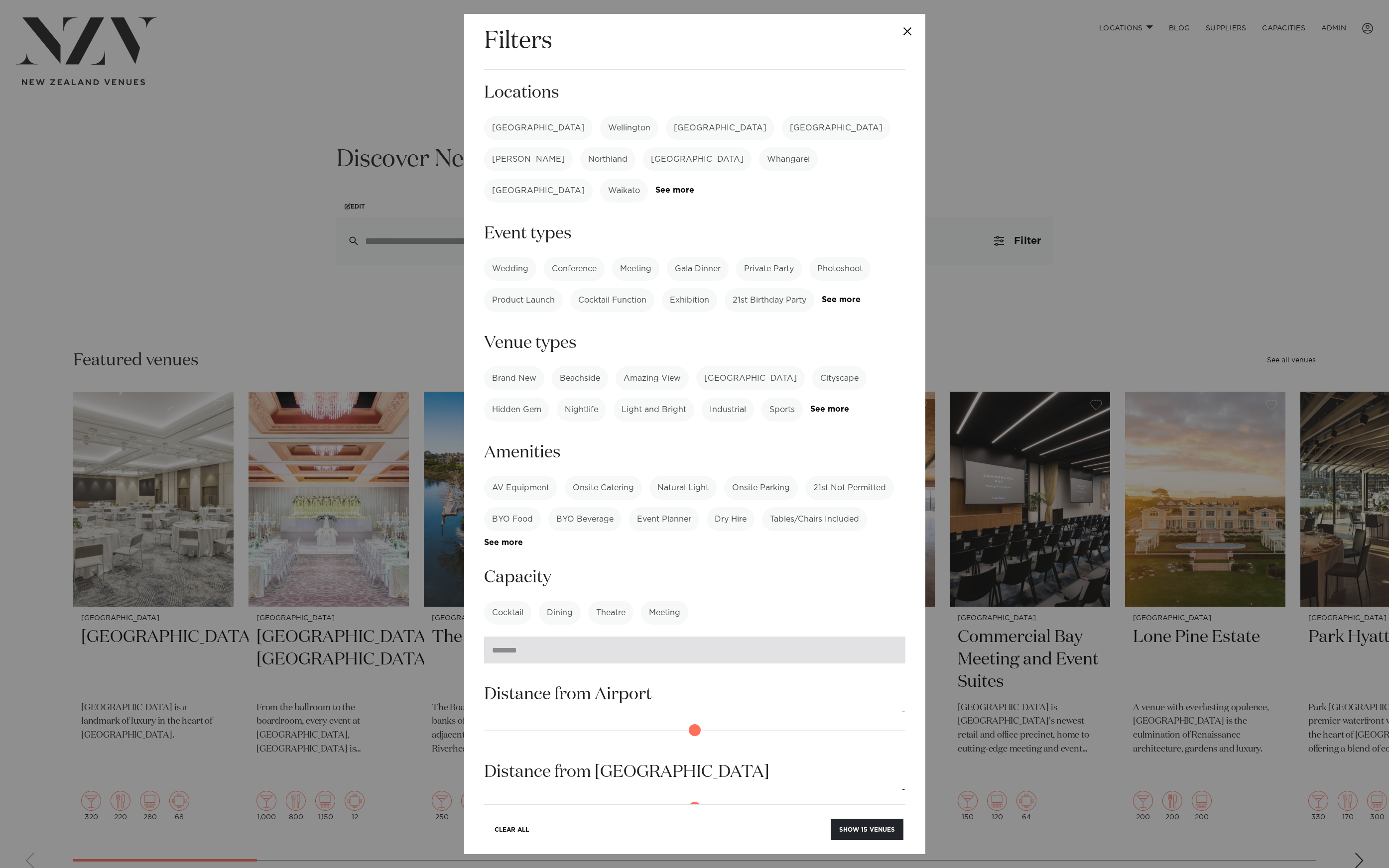
type input "*****"
